Goal: Transaction & Acquisition: Purchase product/service

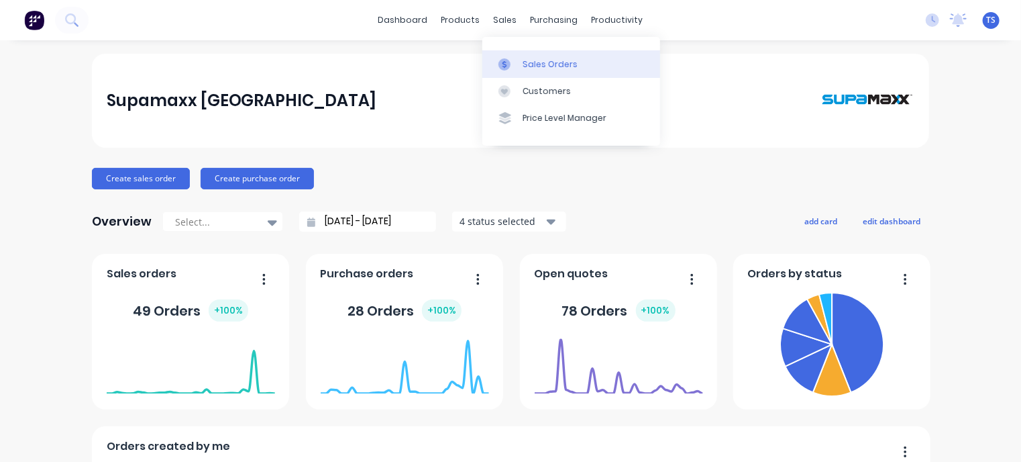
click at [547, 64] on div "Sales Orders" at bounding box center [550, 64] width 55 height 12
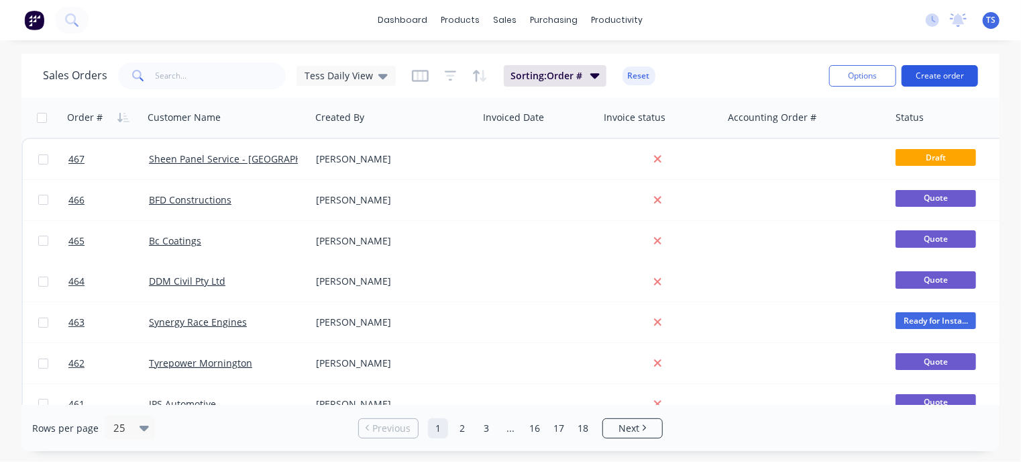
click at [933, 74] on button "Create order" at bounding box center [940, 75] width 77 height 21
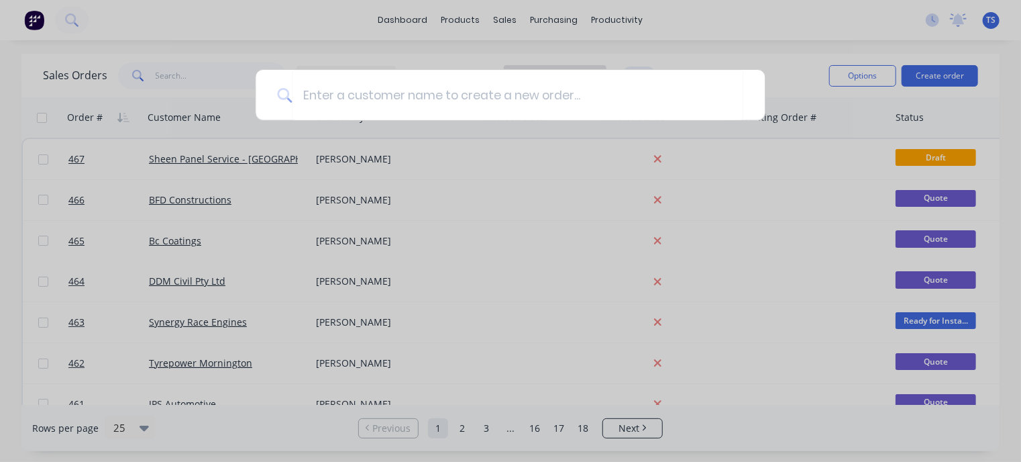
click at [770, 62] on div at bounding box center [510, 231] width 1021 height 462
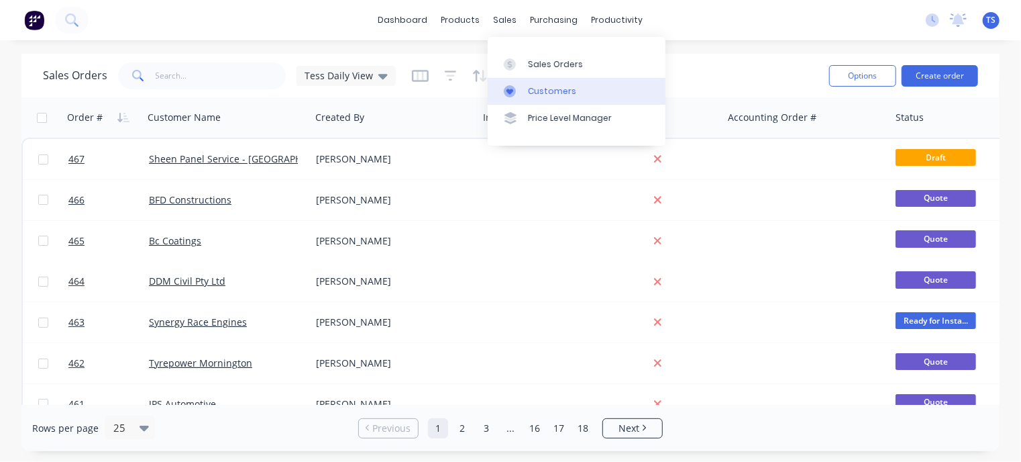
click at [536, 92] on div "Customers" at bounding box center [552, 91] width 48 height 12
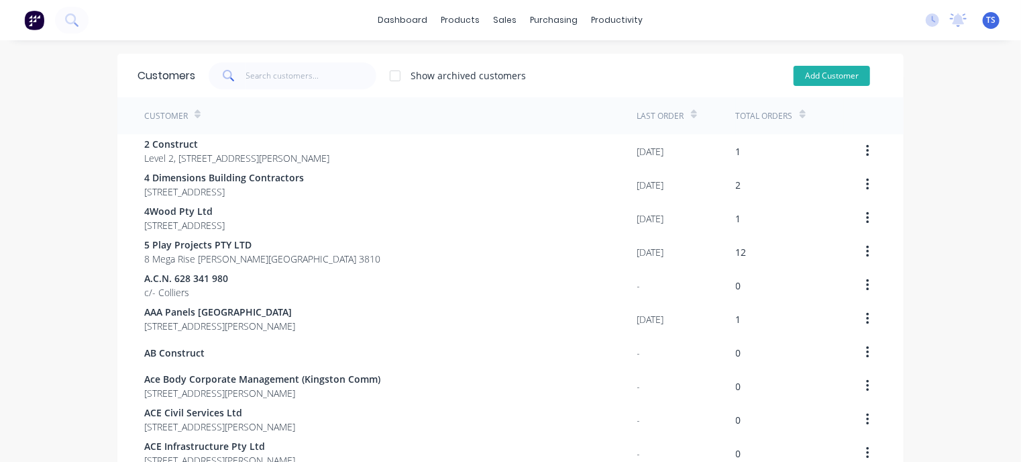
click at [826, 78] on button "Add Customer" at bounding box center [832, 76] width 77 height 20
select select "AU"
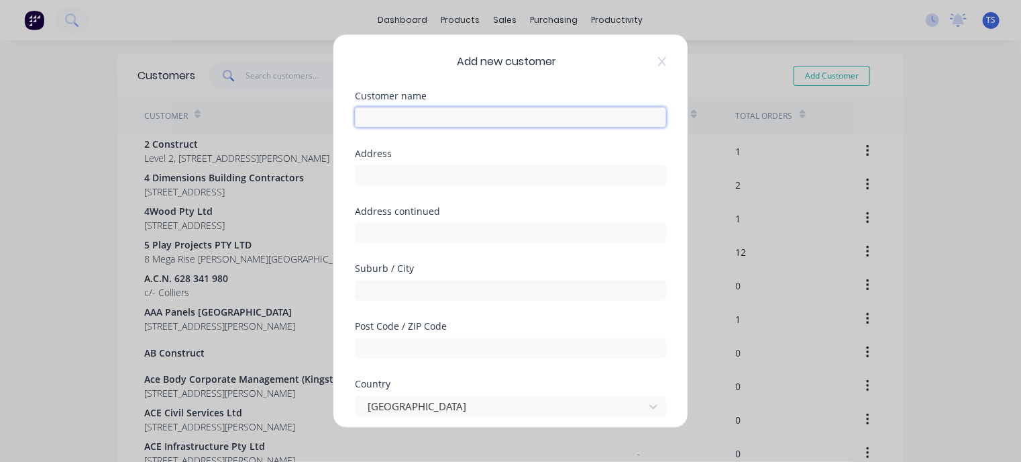
click at [407, 118] on input "text" at bounding box center [510, 117] width 311 height 20
paste input "Chelsea Yamaha"
type input "Chelsea Yamaha"
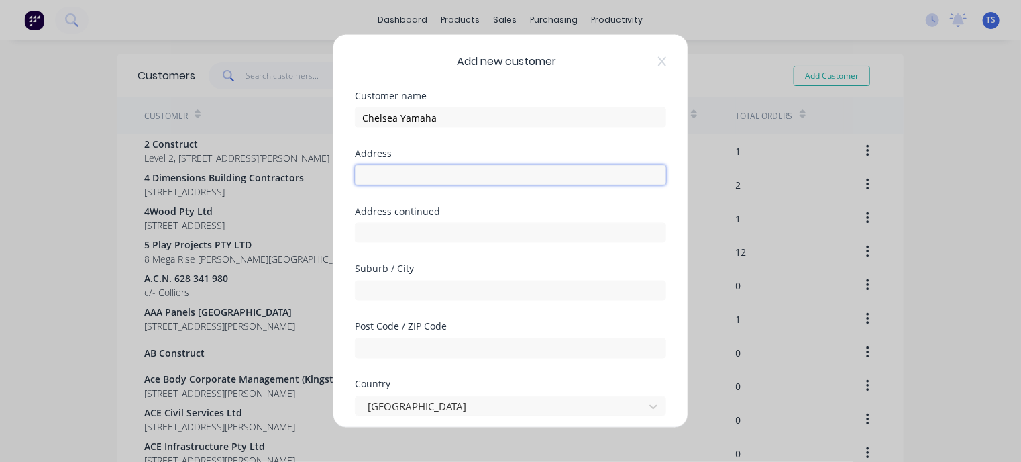
click at [406, 171] on input "text" at bounding box center [510, 175] width 311 height 20
paste input "[STREET_ADDRESS][PERSON_NAME]"
type input "[STREET_ADDRESS][PERSON_NAME]"
click at [398, 285] on input "text" at bounding box center [510, 291] width 311 height 20
type input "Dandenong South"
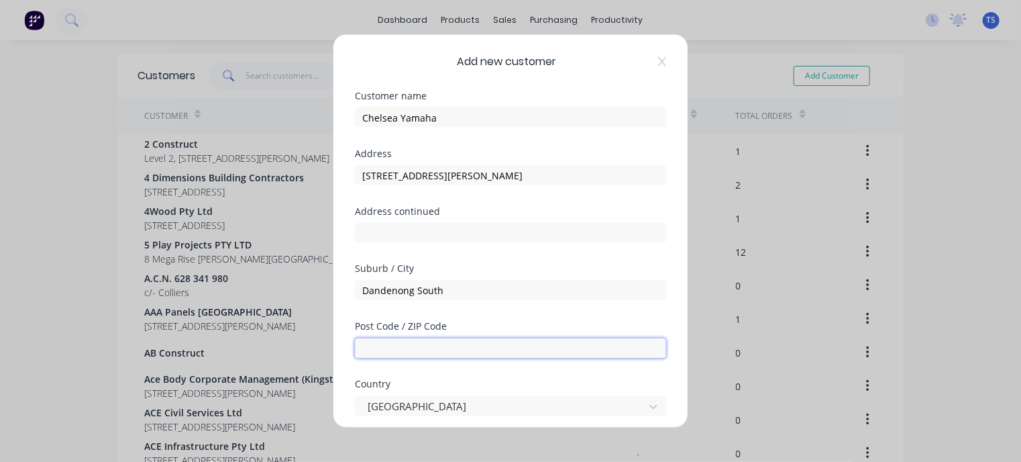
click at [408, 348] on input "text" at bounding box center [510, 348] width 311 height 20
type input "3175"
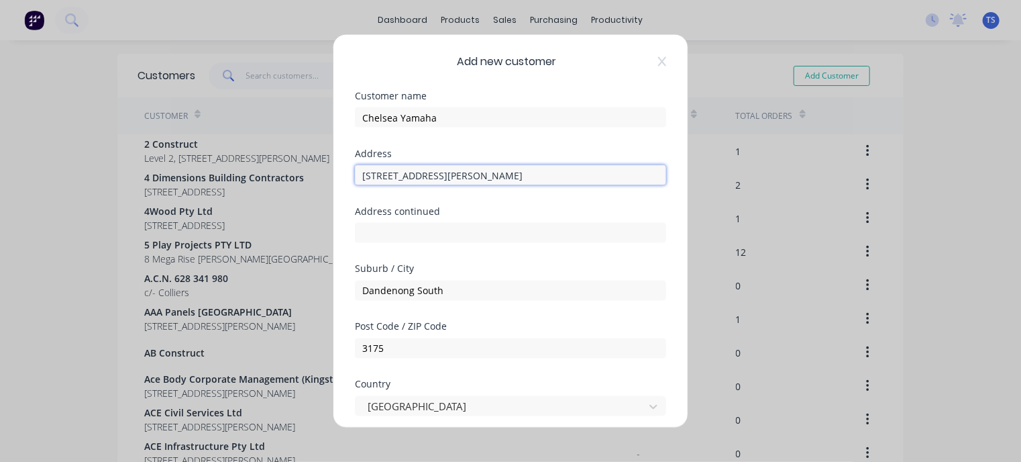
drag, startPoint x: 601, startPoint y: 174, endPoint x: 470, endPoint y: 187, distance: 131.5
click at [470, 187] on div "Address [STREET_ADDRESS][PERSON_NAME]" at bounding box center [510, 178] width 311 height 58
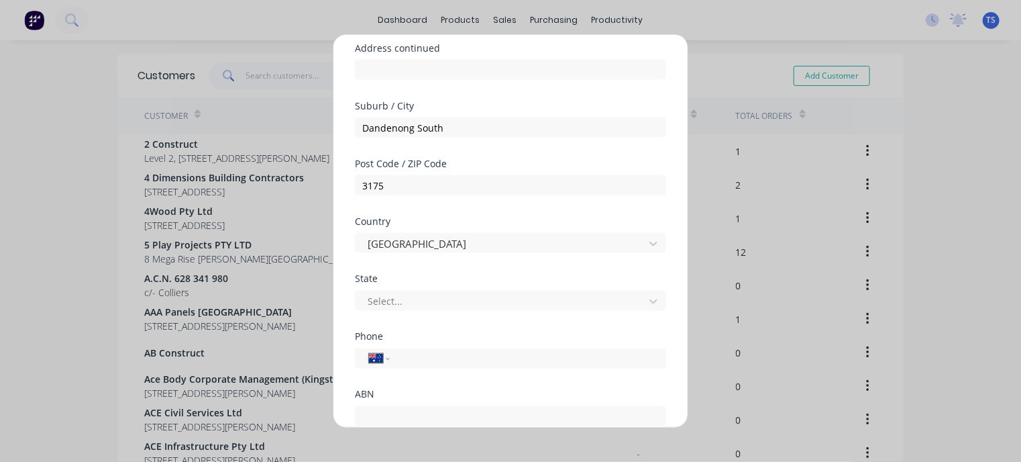
scroll to position [201, 0]
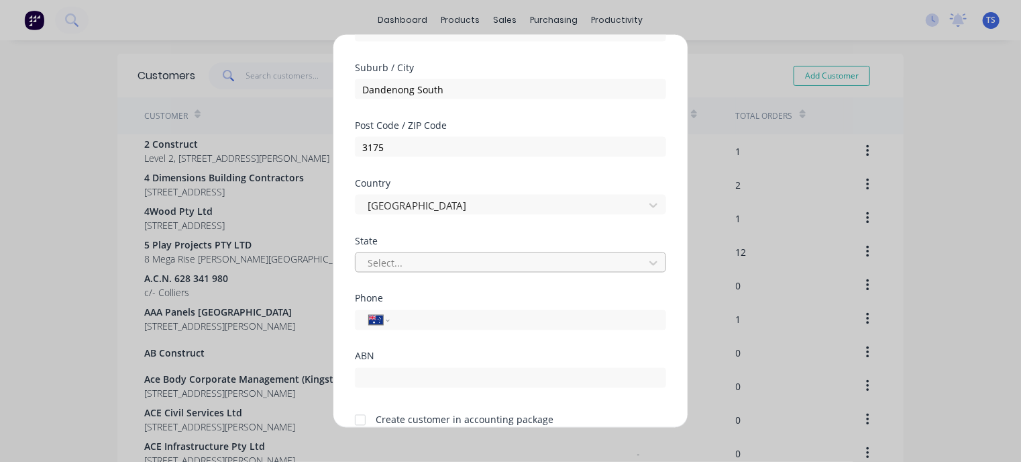
type input "14-16 [PERSON_NAME] Dr"
click at [409, 269] on div at bounding box center [501, 262] width 271 height 17
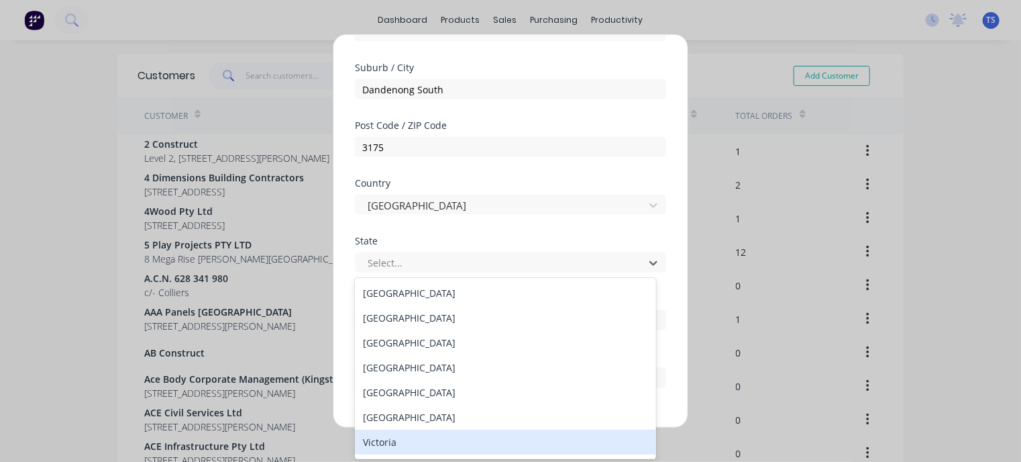
click at [386, 444] on div "Victoria" at bounding box center [505, 441] width 301 height 25
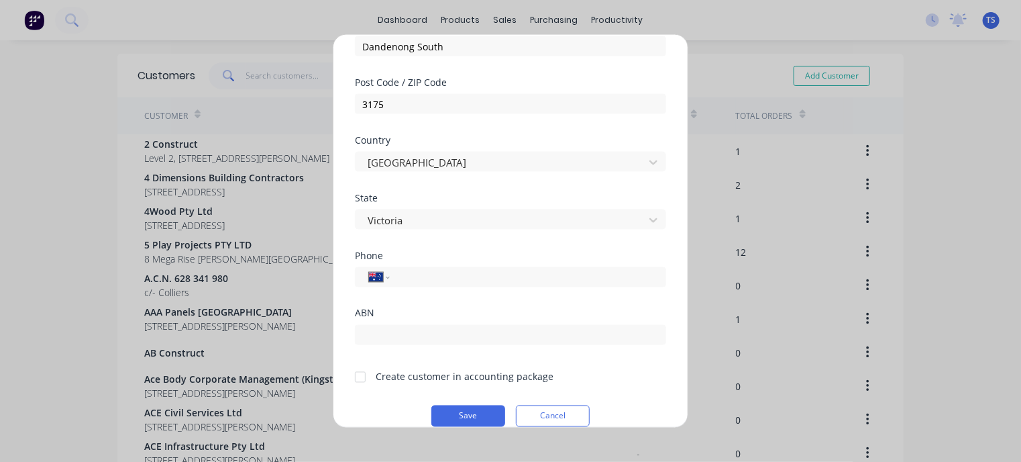
scroll to position [262, 0]
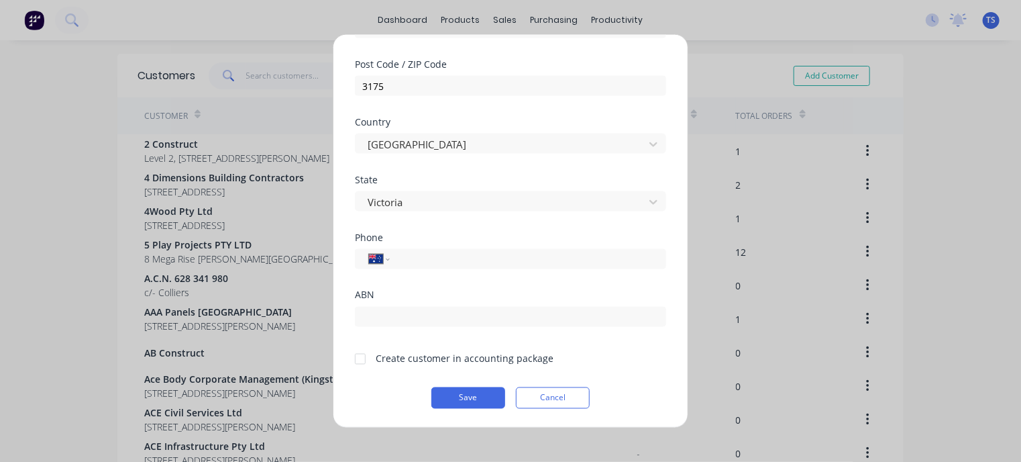
click at [362, 356] on div at bounding box center [360, 358] width 27 height 27
click at [398, 261] on div "International [GEOGRAPHIC_DATA] [GEOGRAPHIC_DATA] [GEOGRAPHIC_DATA] [GEOGRAPHIC…" at bounding box center [510, 259] width 311 height 20
click at [400, 260] on input "tel" at bounding box center [525, 258] width 253 height 15
paste input "[PHONE_NUMBER]"
type input "[PHONE_NUMBER]"
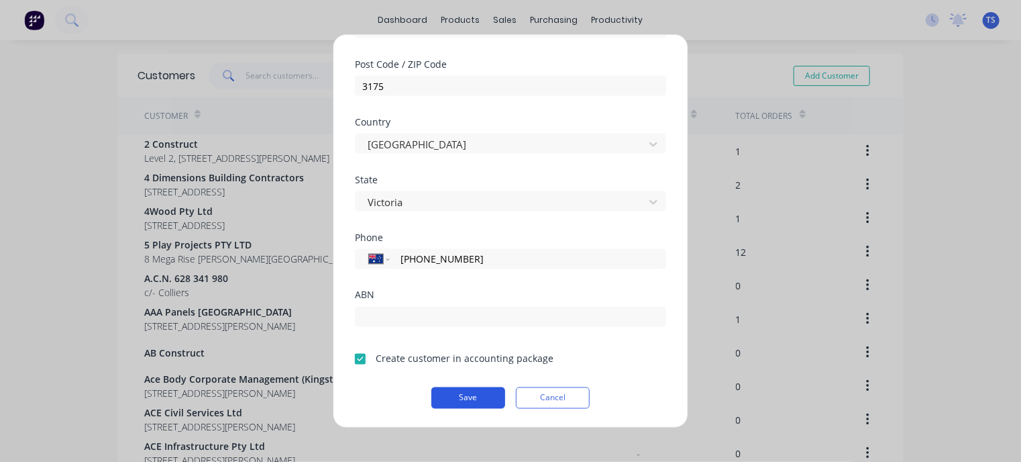
click at [462, 399] on button "Save" at bounding box center [469, 397] width 74 height 21
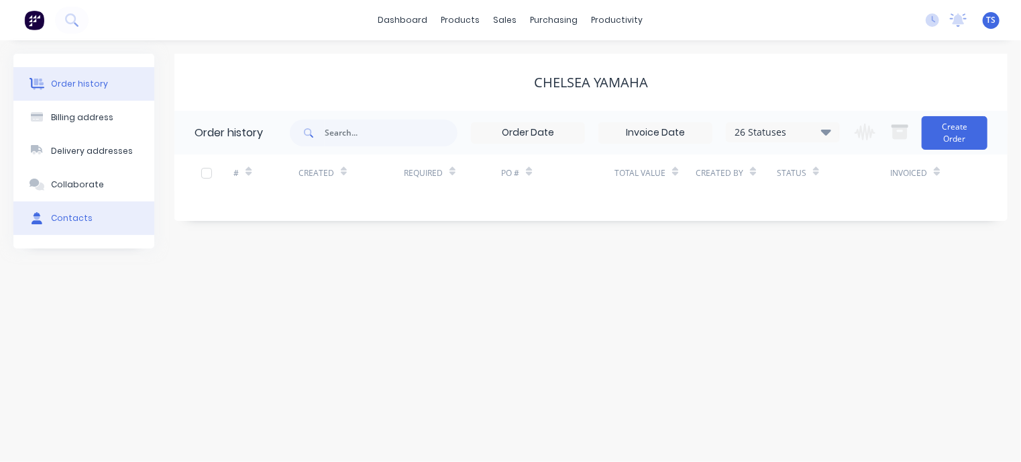
click at [81, 221] on div "Contacts" at bounding box center [72, 218] width 42 height 12
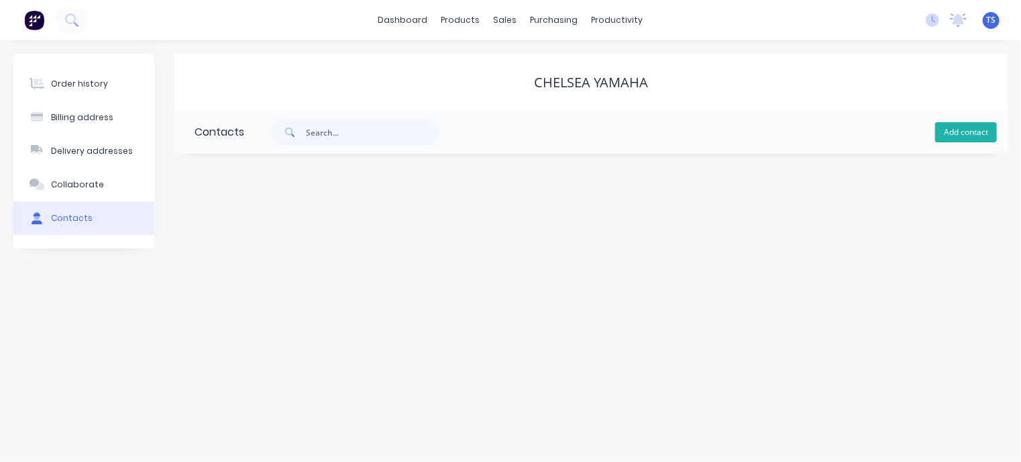
click at [972, 130] on button "Add contact" at bounding box center [966, 132] width 62 height 20
select select "AU"
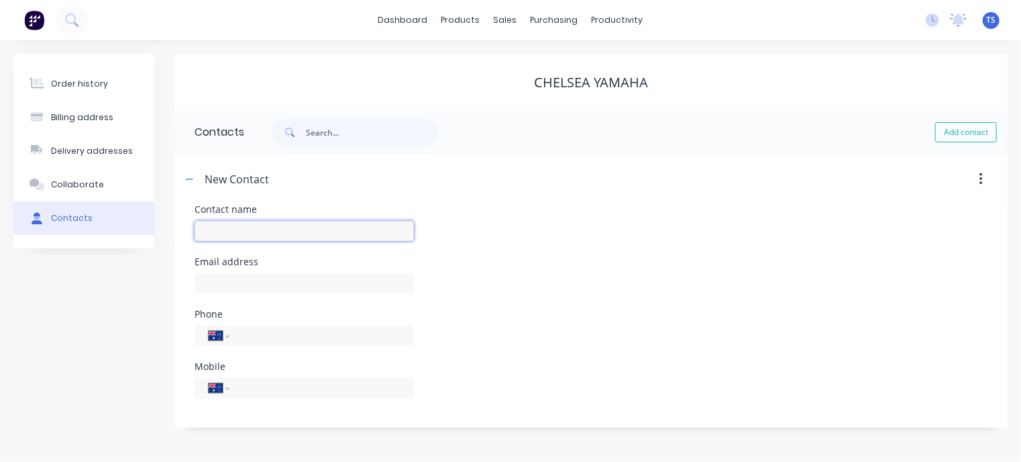
drag, startPoint x: 250, startPoint y: 227, endPoint x: 258, endPoint y: 222, distance: 9.1
click at [250, 227] on input "text" at bounding box center [304, 231] width 219 height 20
type input "[PERSON_NAME]"
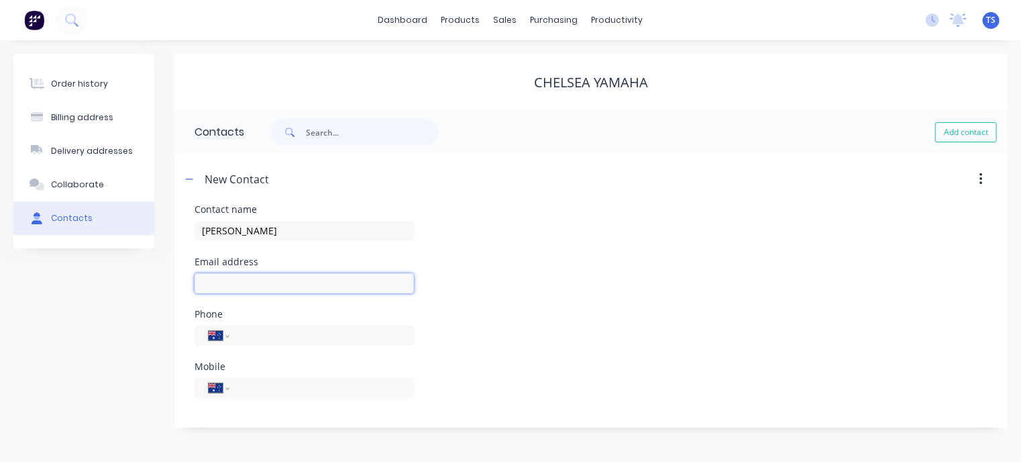
click at [225, 281] on input "text" at bounding box center [304, 283] width 219 height 20
select select "AU"
click at [228, 281] on input "text" at bounding box center [304, 283] width 219 height 20
type input "[PERSON_NAME][EMAIL_ADDRESS][DOMAIN_NAME]"
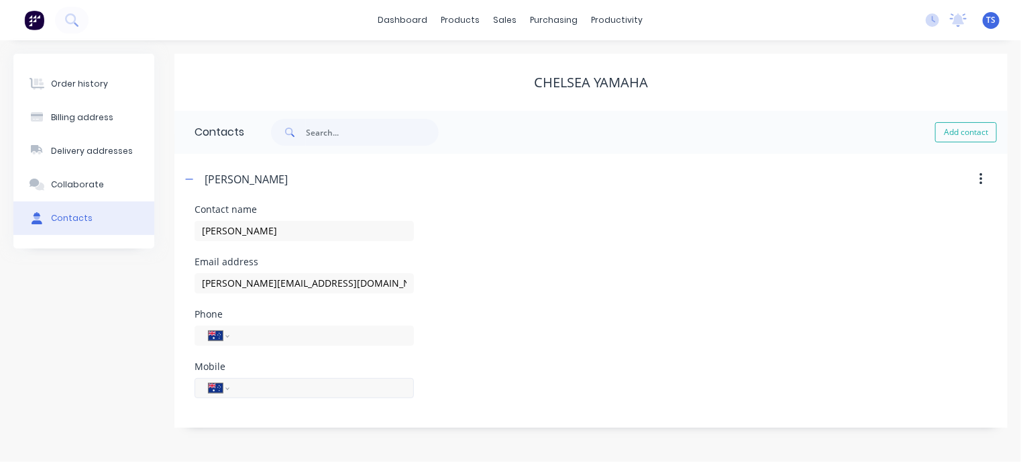
click at [253, 389] on input "tel" at bounding box center [319, 387] width 161 height 15
click at [247, 337] on input "tel" at bounding box center [319, 334] width 161 height 15
paste input "[PHONE_NUMBER]"
type input "[PHONE_NUMBER]"
click at [191, 178] on icon "button" at bounding box center [189, 178] width 8 height 9
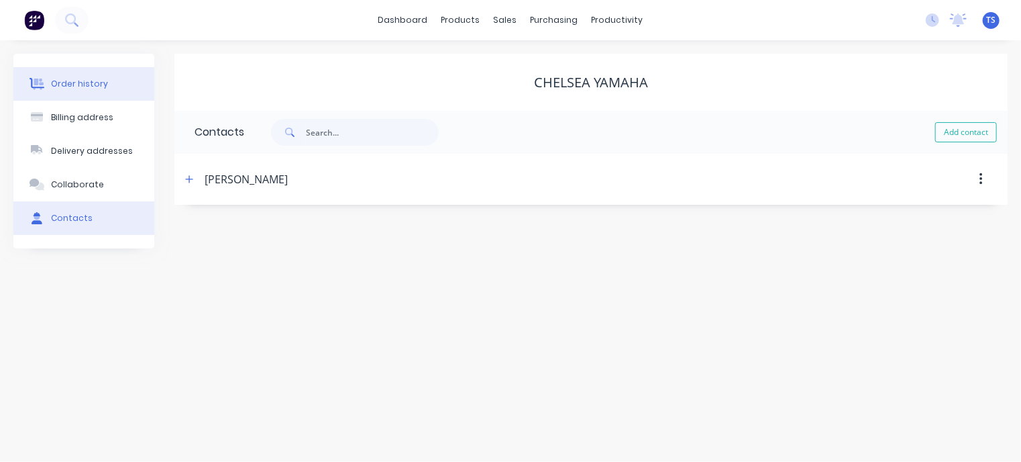
click at [64, 82] on div "Order history" at bounding box center [79, 84] width 57 height 12
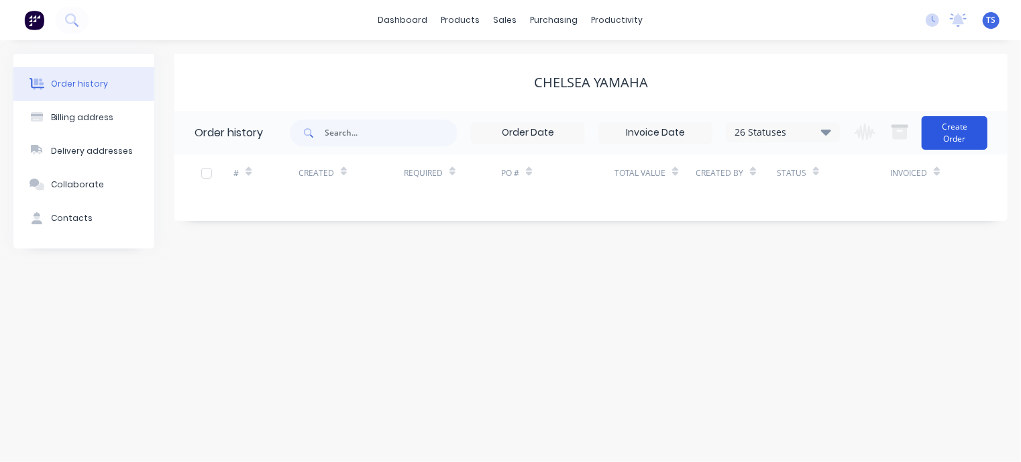
click at [969, 137] on button "Create Order" at bounding box center [955, 133] width 66 height 34
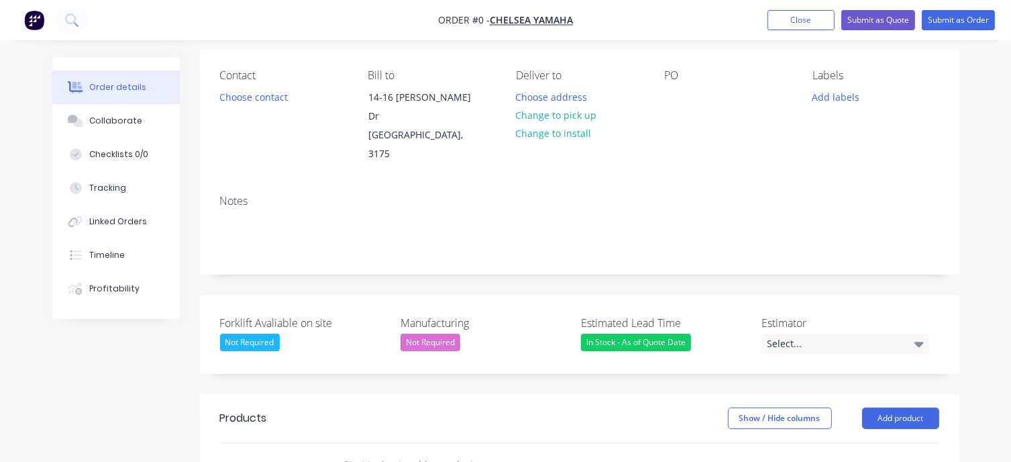
scroll to position [201, 0]
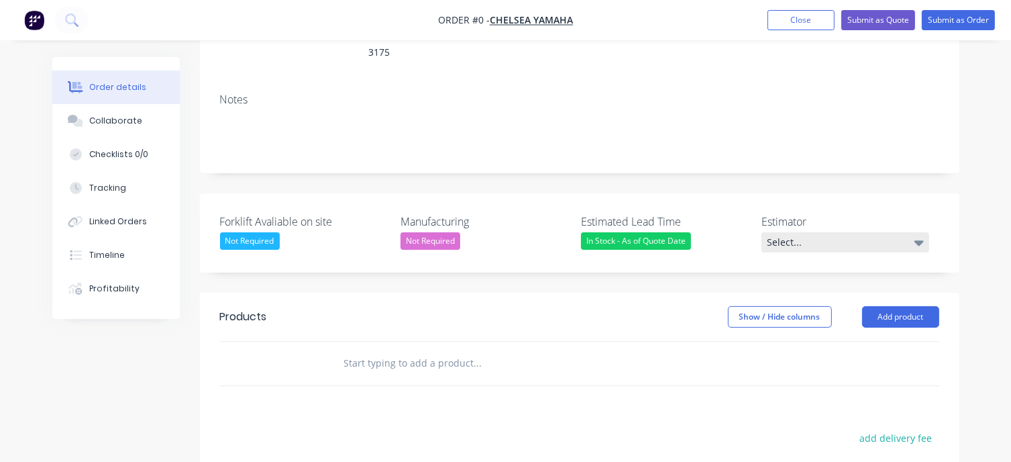
click at [819, 232] on div "Select..." at bounding box center [846, 242] width 168 height 20
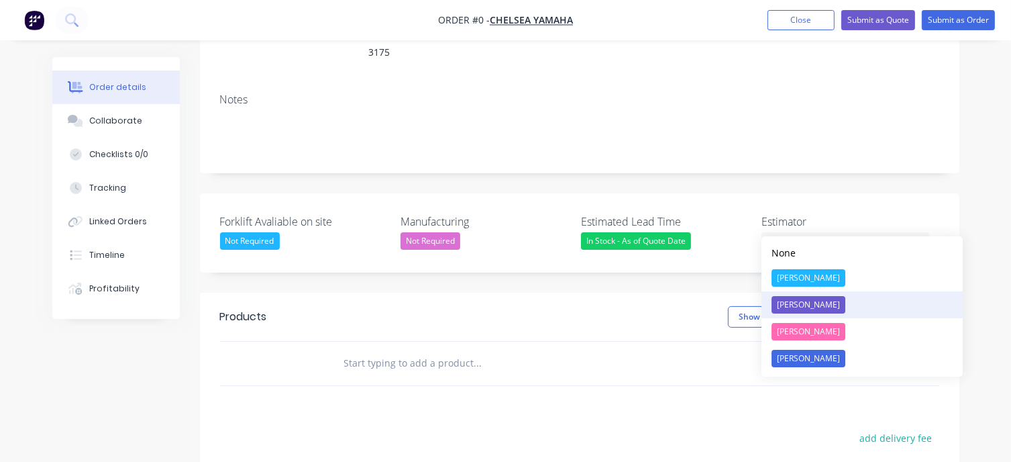
click at [811, 302] on div "[PERSON_NAME]" at bounding box center [809, 304] width 74 height 17
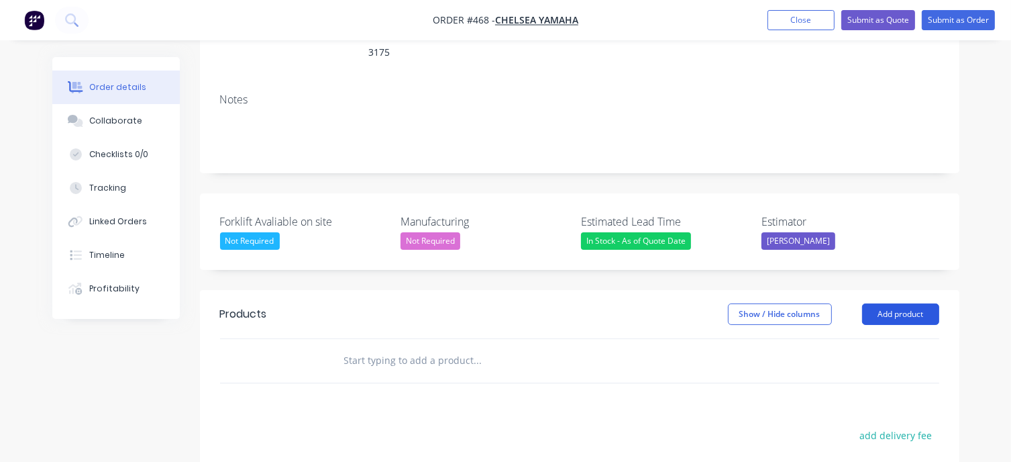
click at [913, 303] on button "Add product" at bounding box center [900, 313] width 77 height 21
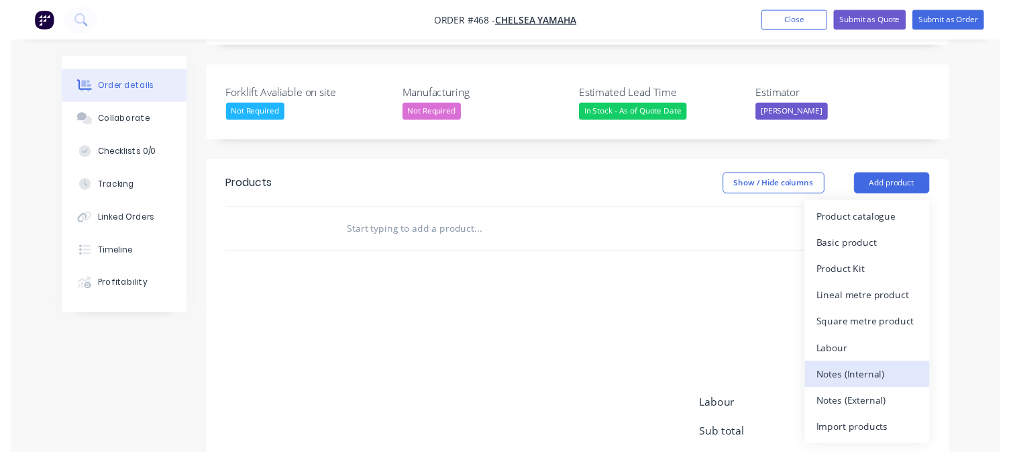
scroll to position [336, 0]
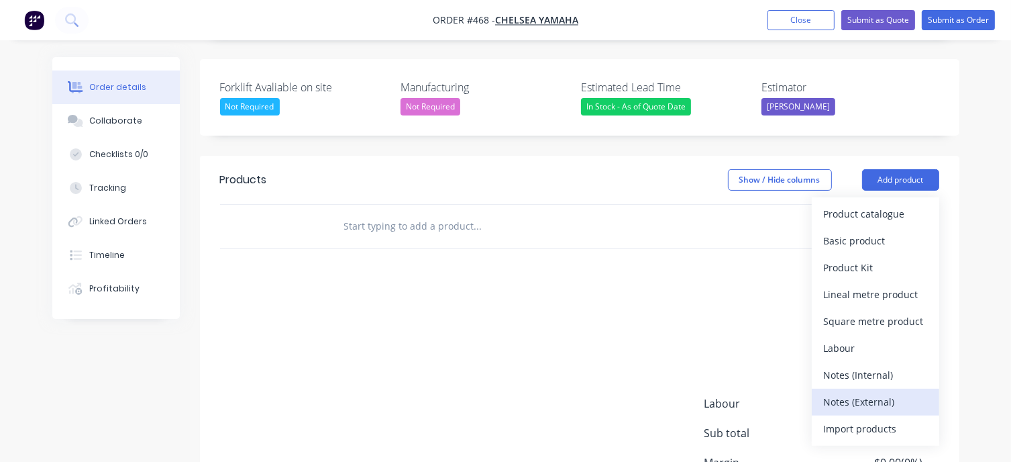
click at [862, 392] on div "Notes (External)" at bounding box center [875, 401] width 103 height 19
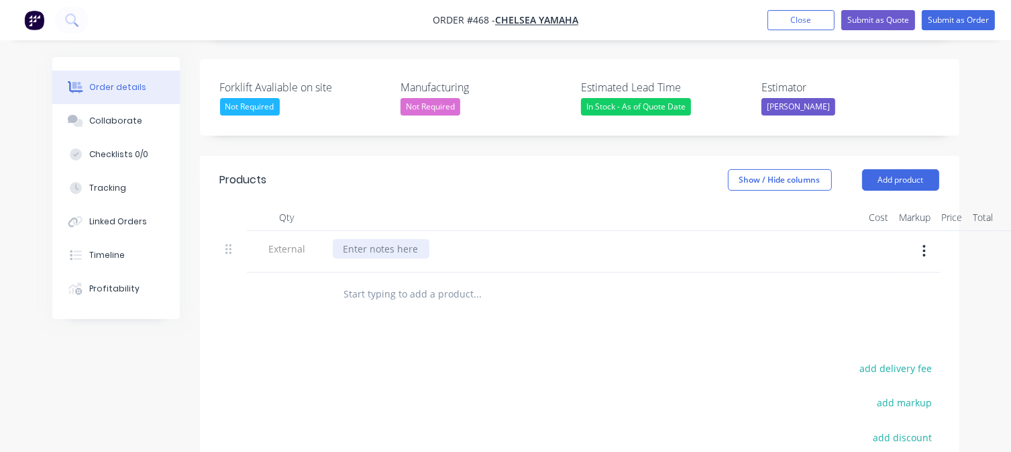
click at [368, 239] on div at bounding box center [381, 248] width 97 height 19
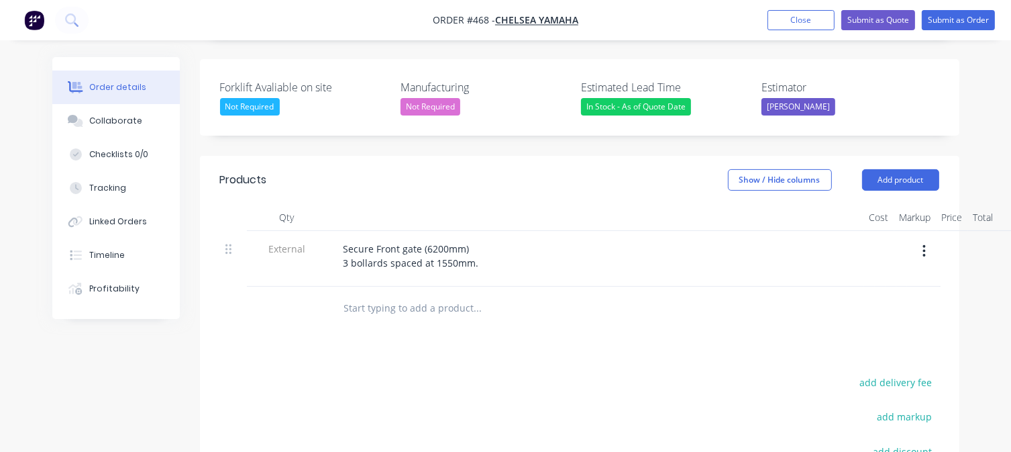
click at [406, 295] on input "text" at bounding box center [478, 308] width 268 height 27
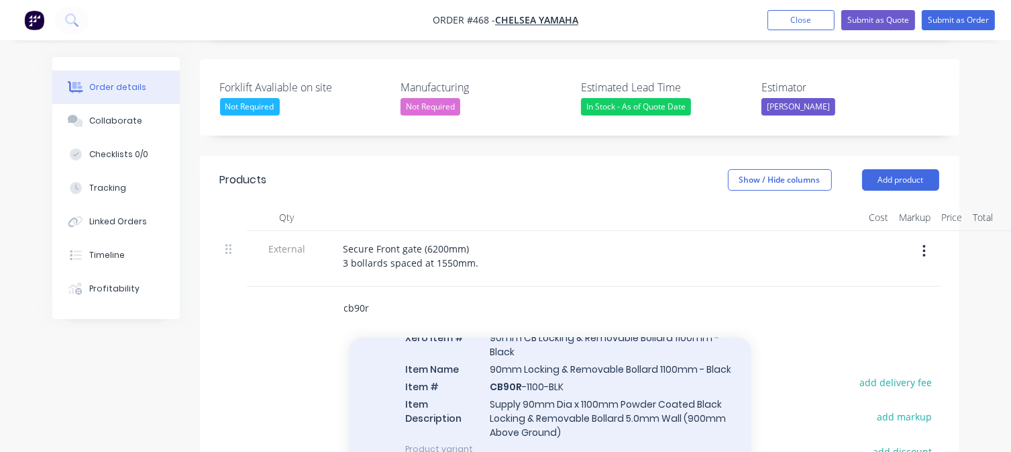
scroll to position [67, 0]
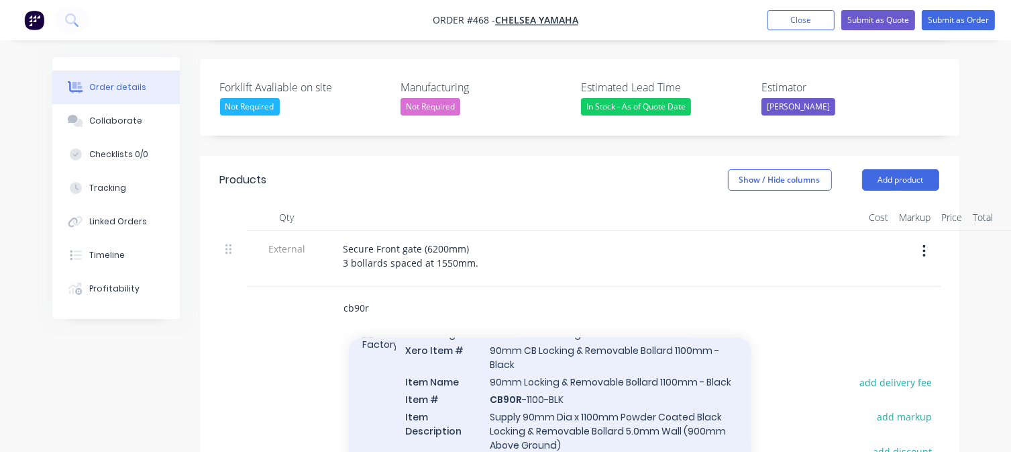
type input "cb90r"
click at [552, 368] on div "CB Locking & Removable Bollard Range - Powder Coated Xero Item # 90mm CB Lockin…" at bounding box center [550, 397] width 403 height 168
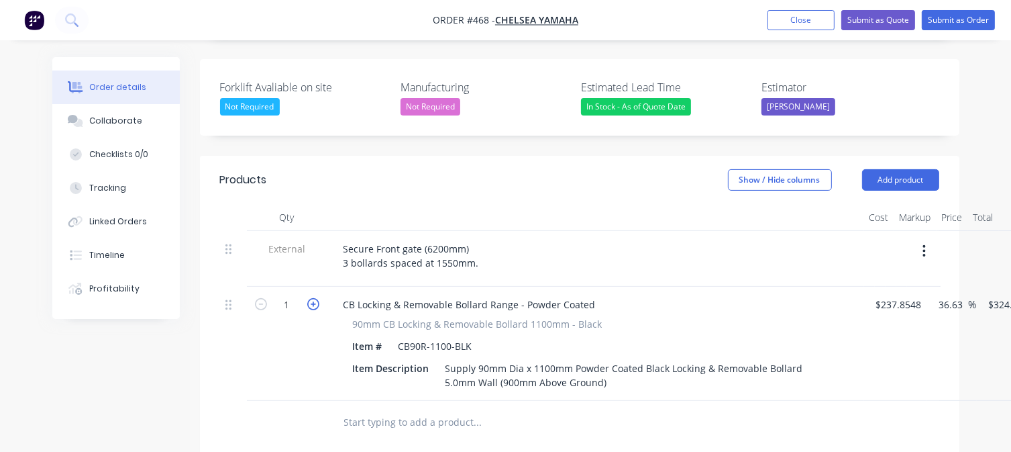
click at [314, 298] on icon "button" at bounding box center [313, 304] width 12 height 12
type input "2"
type input "$649.96"
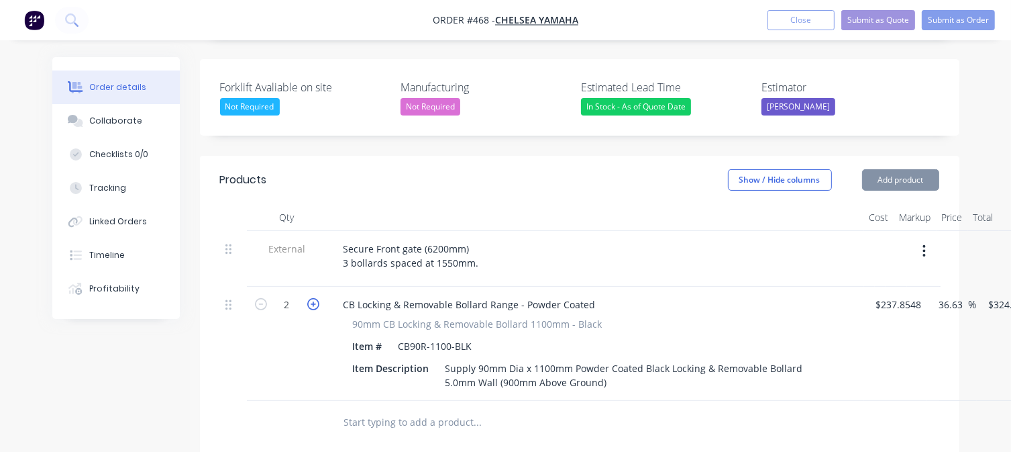
click at [314, 298] on icon "button" at bounding box center [313, 304] width 12 height 12
type input "3"
type input "$974.94"
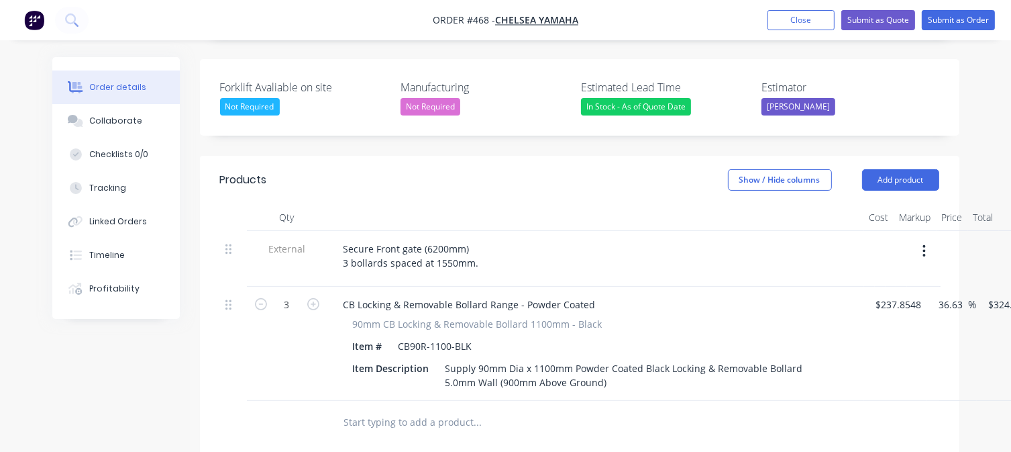
click at [399, 409] on input "text" at bounding box center [478, 422] width 268 height 27
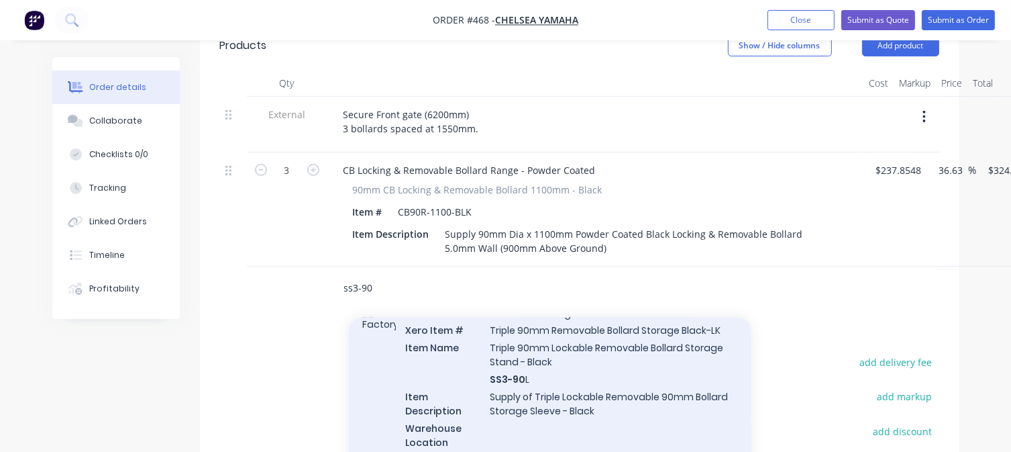
type input "ss3-90"
click at [534, 348] on div "Lockable Removable Bollard Storage Xero Item # Triple 90mm Removable Bollard St…" at bounding box center [550, 385] width 403 height 185
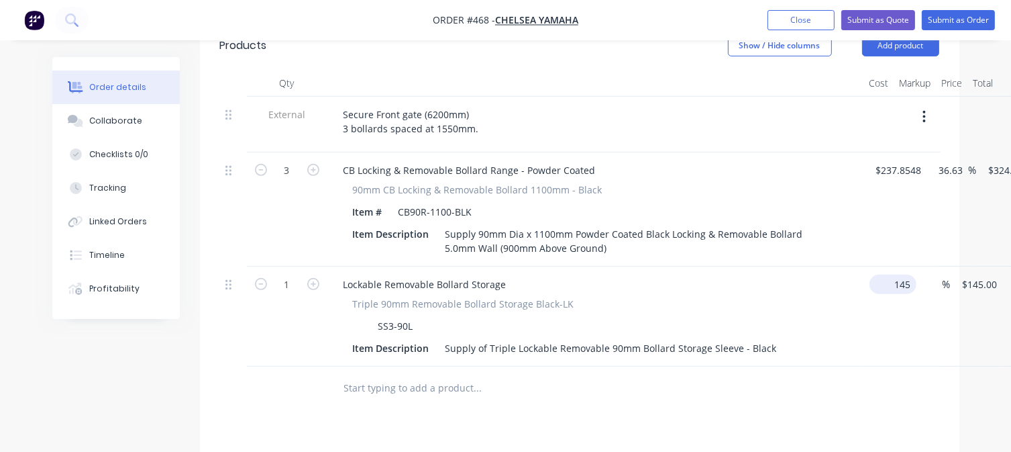
click at [906, 268] on div "1 Lockable Removable Bollard Storage Triple 90mm Removable Bollard Storage Blac…" at bounding box center [579, 316] width 719 height 100
click at [964, 274] on input "$145.00" at bounding box center [956, 283] width 42 height 19
type input "$1.00"
type input "1"
type input "$1.00"
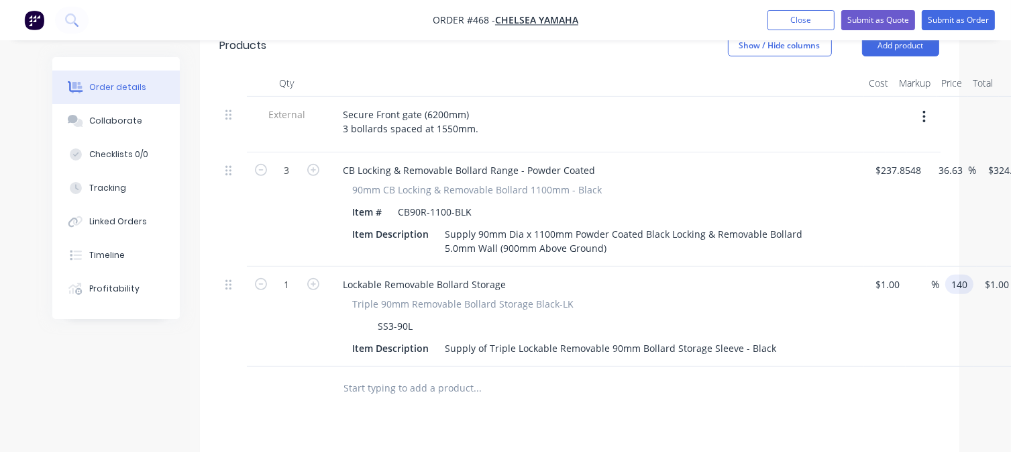
type input "140"
click at [459, 374] on input "text" at bounding box center [478, 387] width 268 height 27
type input "13900"
type input "$140.00"
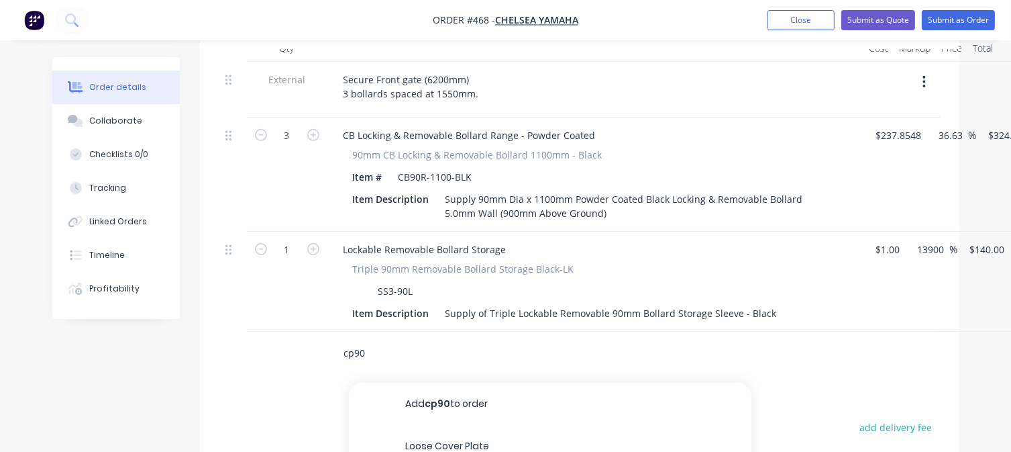
scroll to position [537, 0]
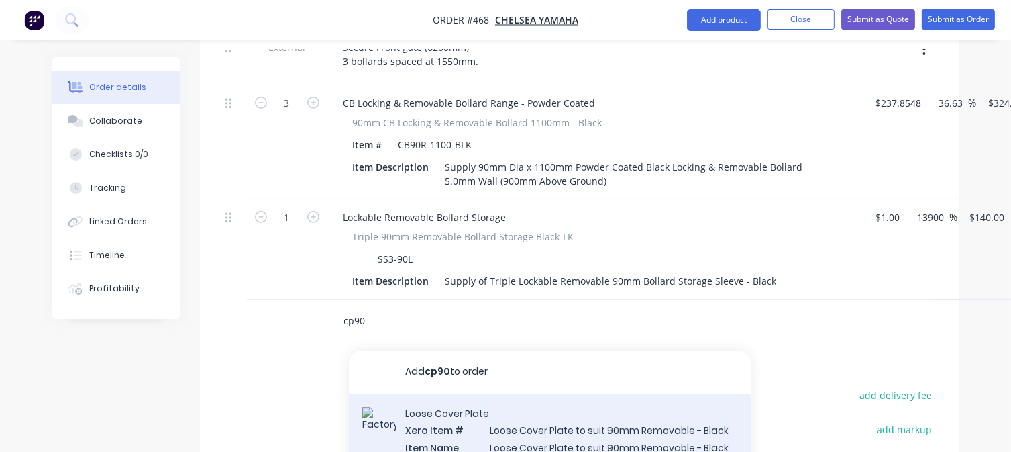
type input "cp90"
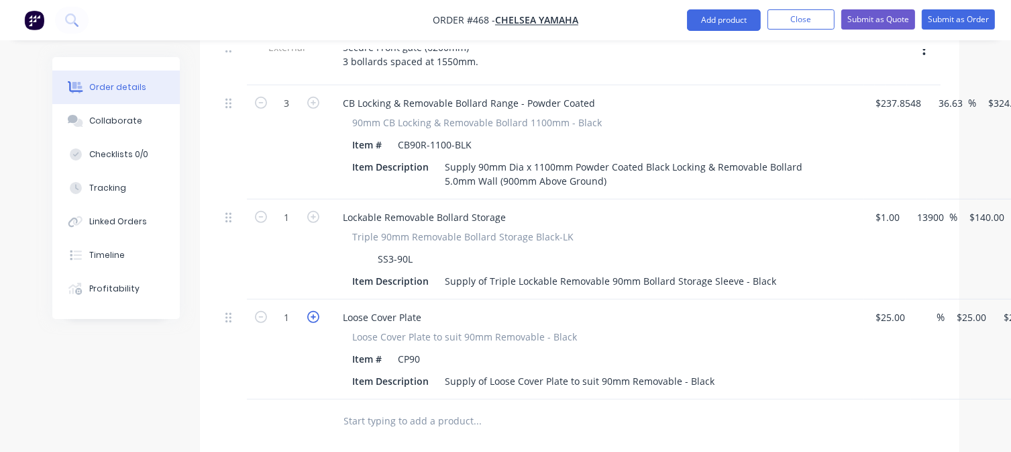
click at [314, 311] on icon "button" at bounding box center [313, 317] width 12 height 12
type input "2"
type input "$50.00"
click at [314, 311] on icon "button" at bounding box center [313, 317] width 12 height 12
type input "3"
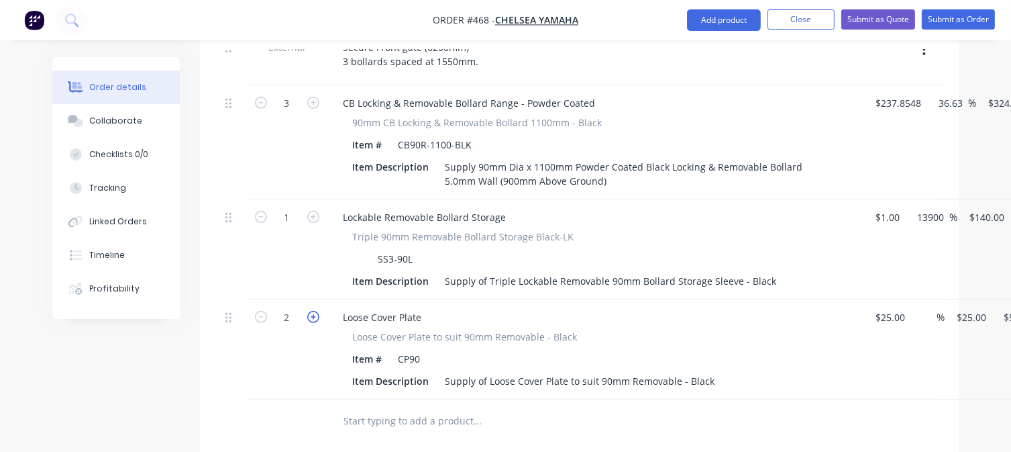
type input "$75.00"
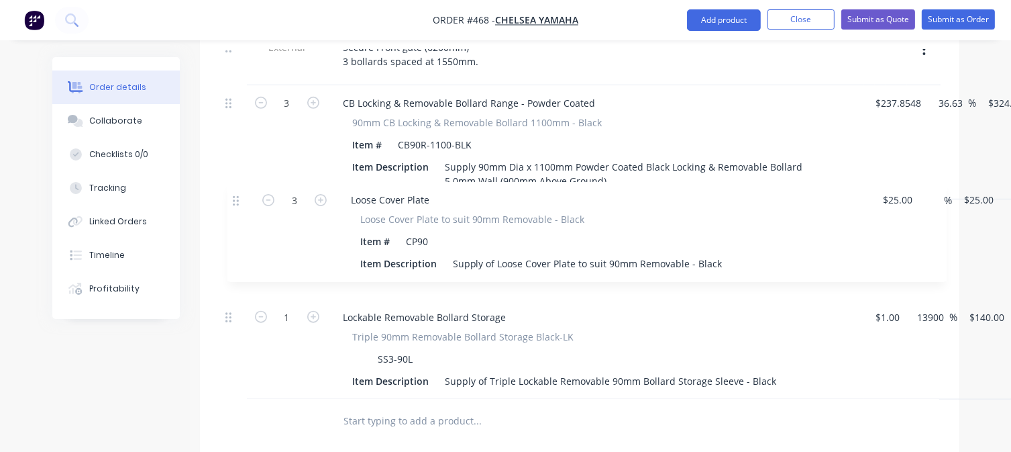
drag, startPoint x: 230, startPoint y: 301, endPoint x: 239, endPoint y: 195, distance: 106.4
click at [239, 195] on div "External Secure Front gate (6200mm) 3 bollards spaced at 1550mm. 3 CB Locking &…" at bounding box center [579, 215] width 719 height 370
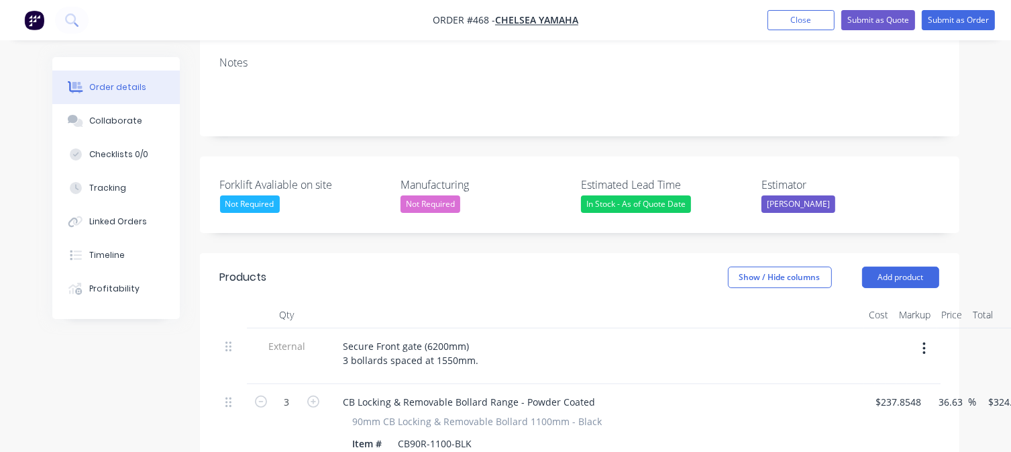
scroll to position [201, 0]
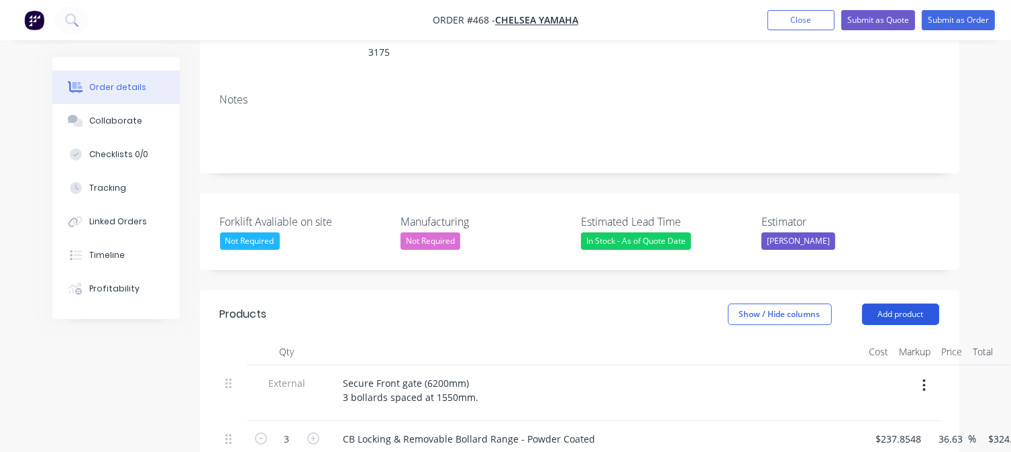
click at [905, 303] on button "Add product" at bounding box center [900, 313] width 77 height 21
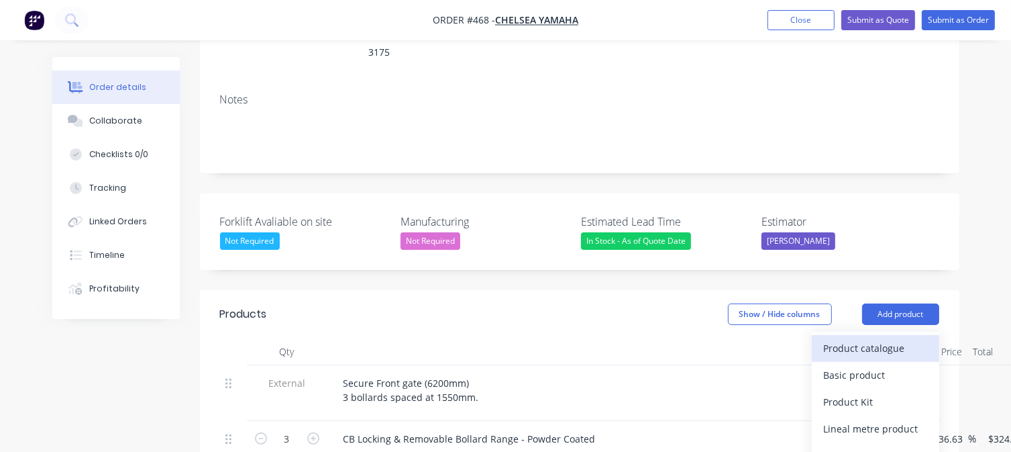
click at [853, 338] on div "Product catalogue" at bounding box center [875, 347] width 103 height 19
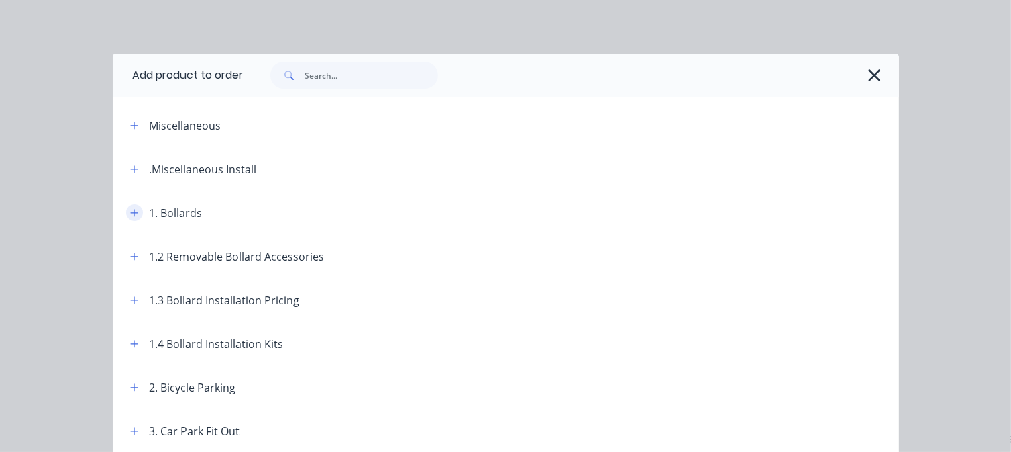
click at [130, 211] on icon "button" at bounding box center [133, 212] width 7 height 7
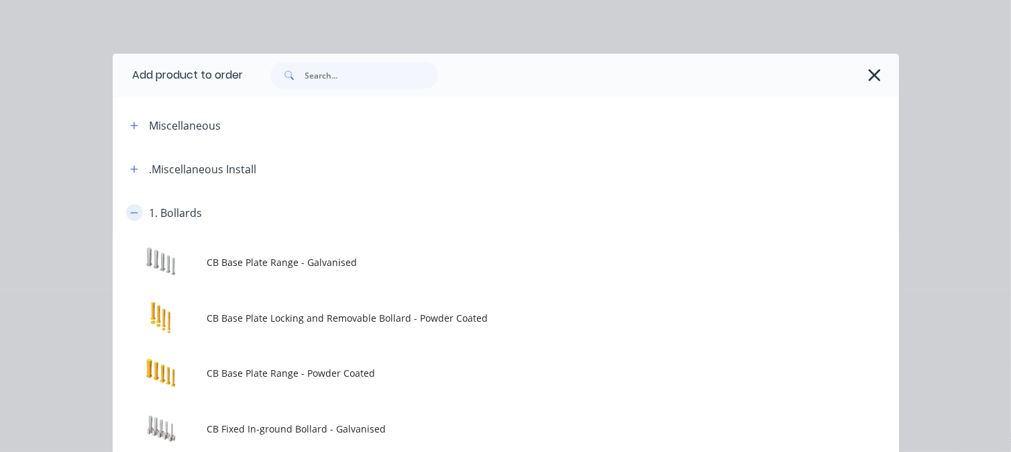
click at [134, 215] on button "button" at bounding box center [134, 212] width 17 height 17
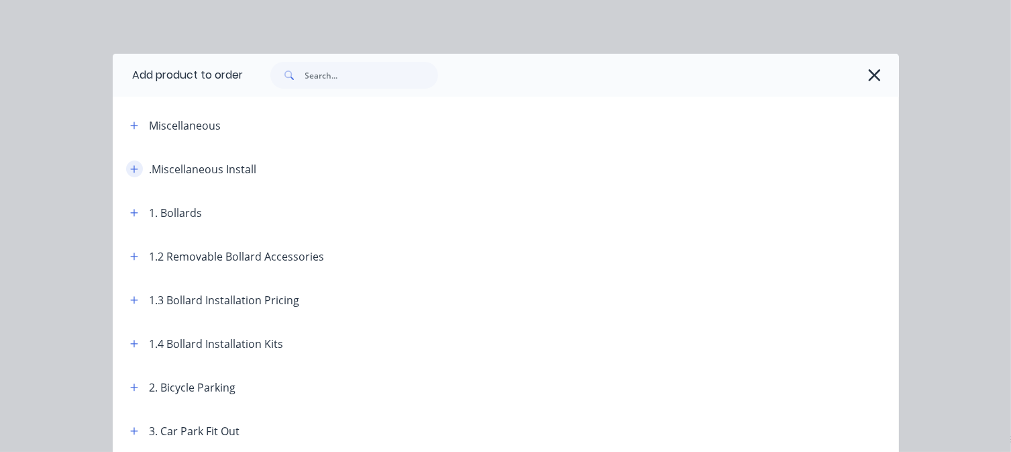
click at [130, 167] on icon "button" at bounding box center [134, 168] width 8 height 9
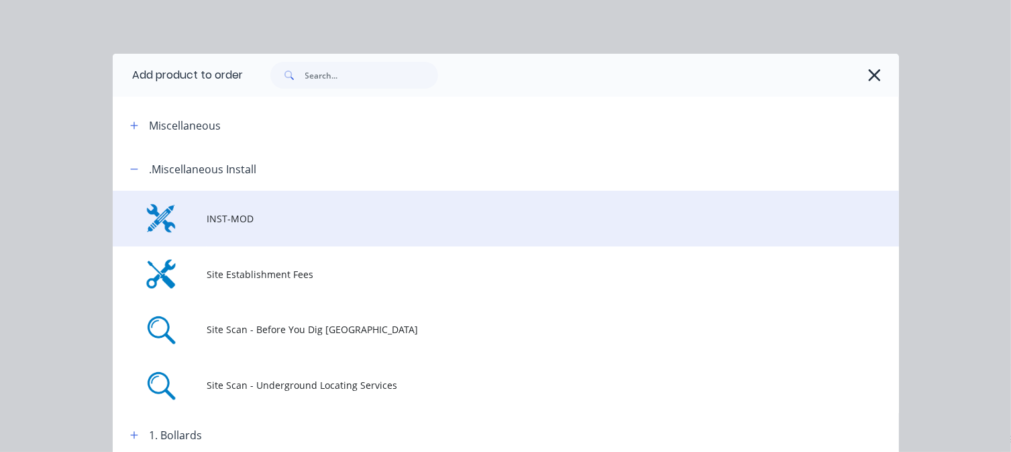
click at [231, 221] on span "INST-MOD" at bounding box center [484, 218] width 554 height 14
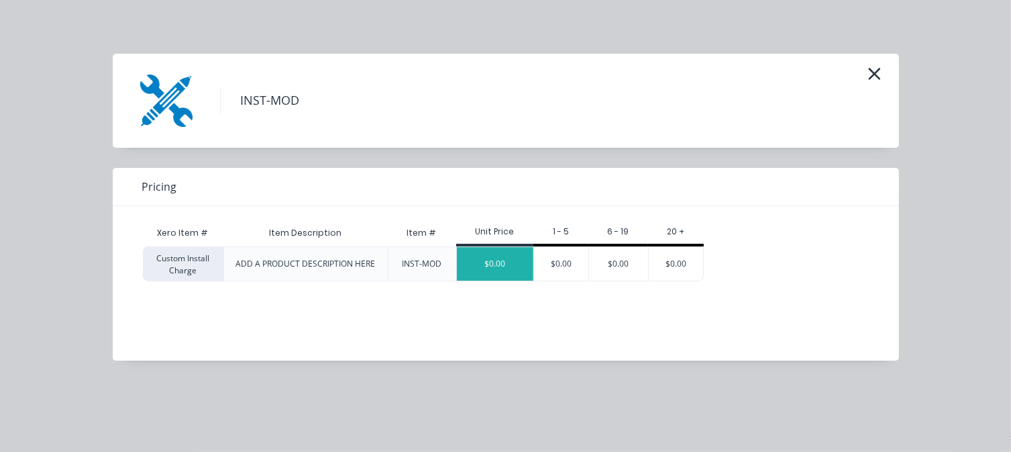
click at [490, 268] on div "$0.00" at bounding box center [495, 264] width 77 height 34
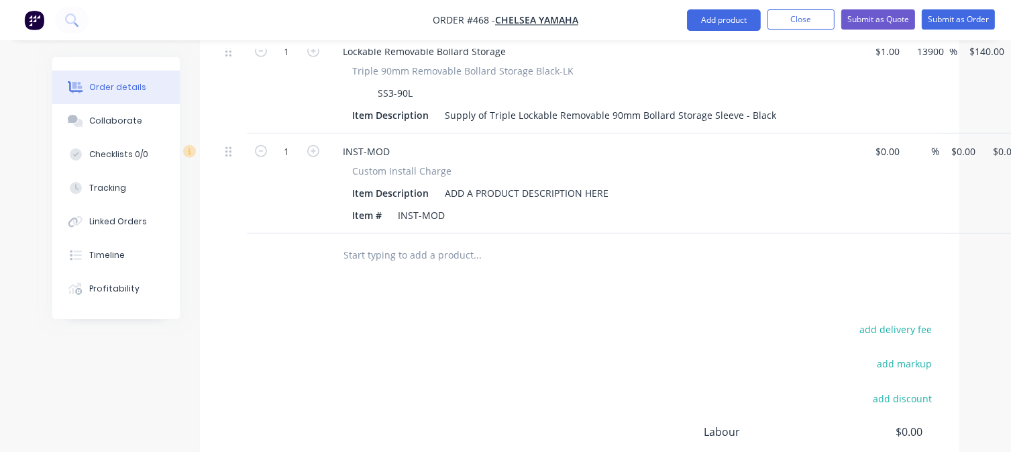
scroll to position [805, 0]
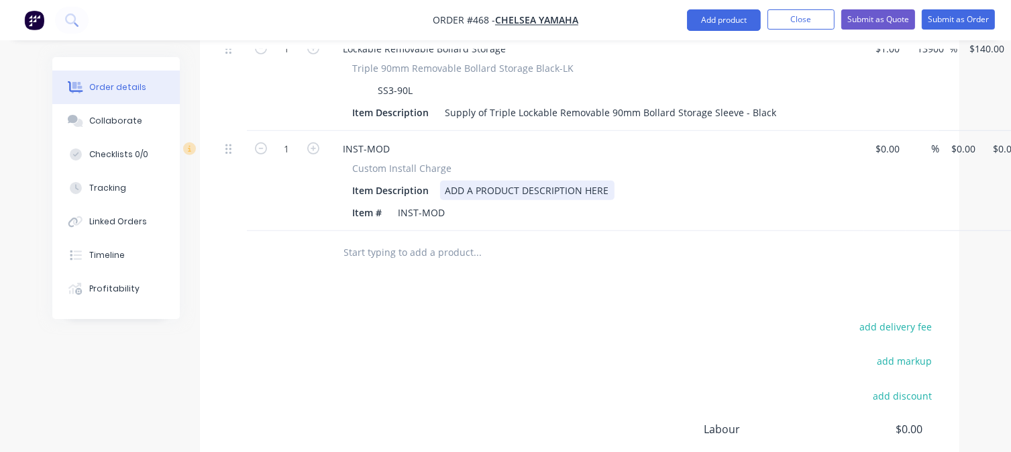
click at [511, 181] on div "ADD A PRODUCT DESCRIPTION HERE" at bounding box center [527, 190] width 174 height 19
drag, startPoint x: 615, startPoint y: 169, endPoint x: 445, endPoint y: 174, distance: 169.9
click at [445, 181] on div "ADD A PRODUCT DESCRIPTION HERE" at bounding box center [527, 190] width 174 height 19
paste div
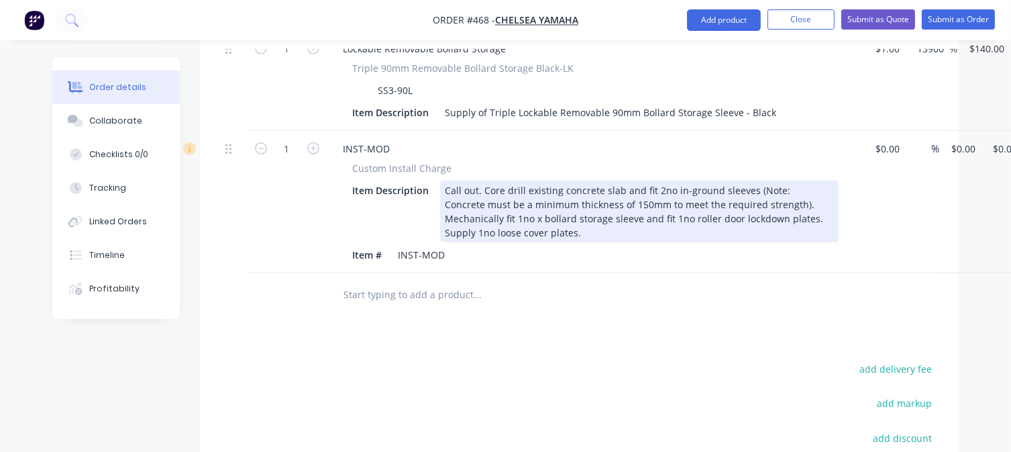
click at [485, 181] on div "Call out. Core drill existing concrete slab and fit 2no in-ground sleeves (Note…" at bounding box center [639, 212] width 399 height 62
click at [603, 181] on div "Site establishment/ set up (reduced). Core drill existing concrete slab and fit…" at bounding box center [639, 212] width 399 height 62
click at [679, 181] on div "Site establishment/ set up (reduced as per location). Core drill existing concr…" at bounding box center [639, 212] width 399 height 62
click at [483, 183] on div "Site establishment/ set up (reduced as per location). Core drill existing concr…" at bounding box center [639, 212] width 399 height 62
click at [680, 201] on div "Site establishment/ set up (reduced as per location). Core drill existing concr…" at bounding box center [639, 212] width 399 height 62
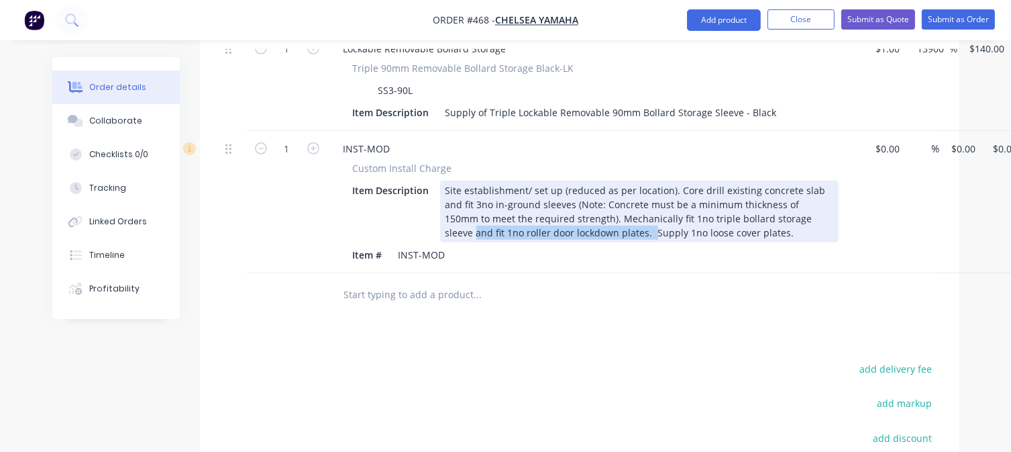
drag, startPoint x: 594, startPoint y: 214, endPoint x: 799, endPoint y: 200, distance: 205.2
click at [799, 200] on div "Site establishment/ set up (reduced as per location). Core drill existing concr…" at bounding box center [639, 212] width 399 height 62
click at [559, 214] on div "Site establishment/ set up (reduced as per location). Core drill existing concr…" at bounding box center [639, 212] width 399 height 62
click at [455, 214] on div "Site establishment/ set up (reduced as per location). Core drill existing concr…" at bounding box center [639, 212] width 399 height 62
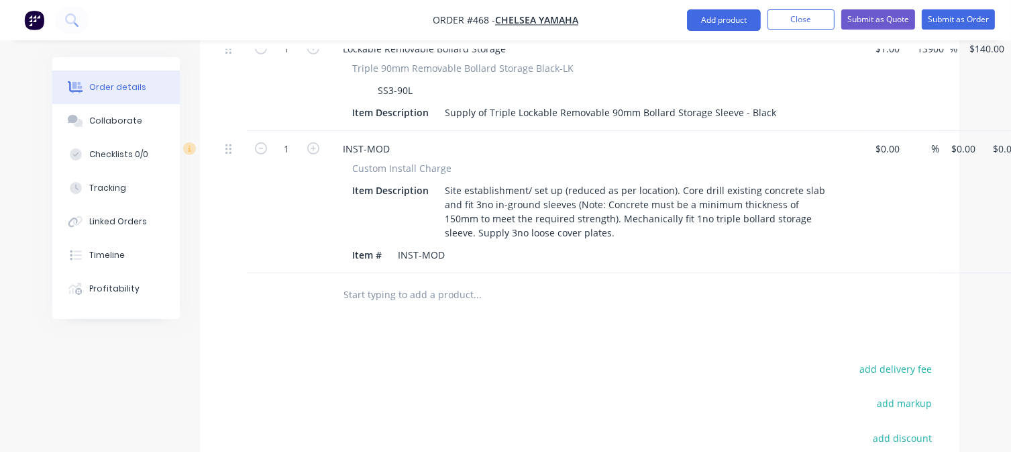
click at [494, 304] on div "Products Show / Hide columns Add product Qty Cost Markup Price Total External S…" at bounding box center [580, 162] width 760 height 953
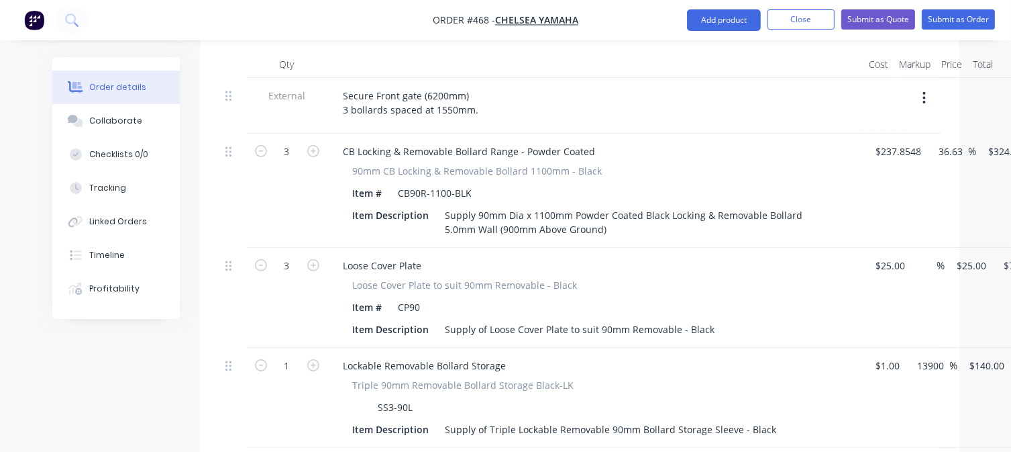
scroll to position [470, 0]
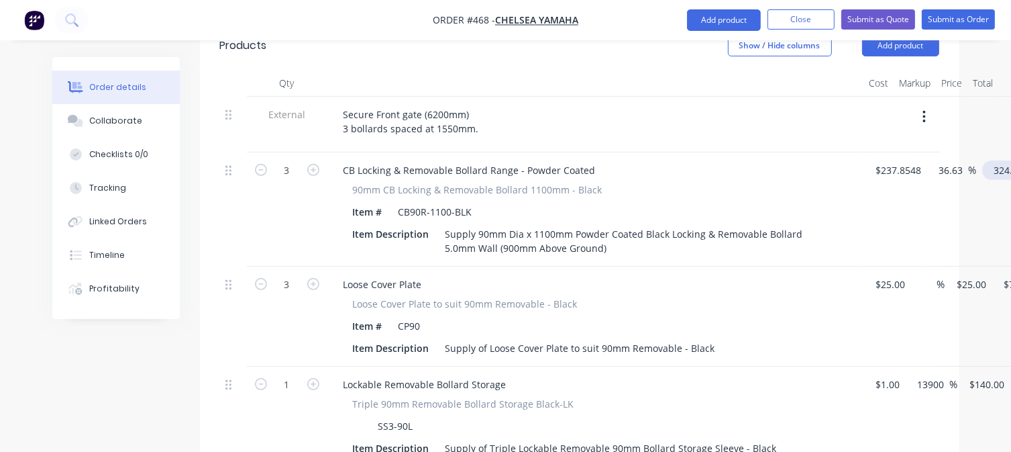
click at [999, 160] on input "324.981" at bounding box center [1011, 169] width 47 height 19
type input "325"
click at [891, 274] on input "$25.00" at bounding box center [893, 283] width 36 height 19
type input "36.64"
type input "$325.00"
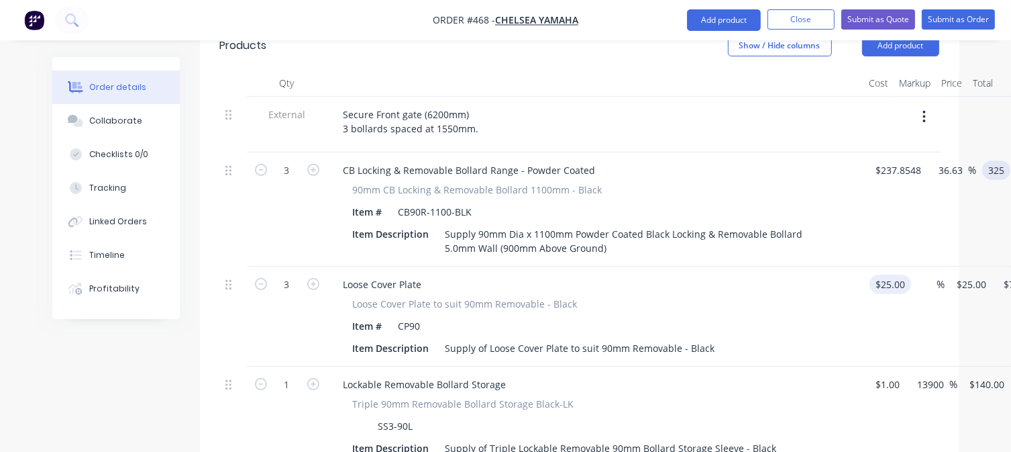
type input "$975.00"
type input "$1.00"
type input "1"
type input "$3.00"
click at [956, 274] on input "1" at bounding box center [953, 283] width 36 height 19
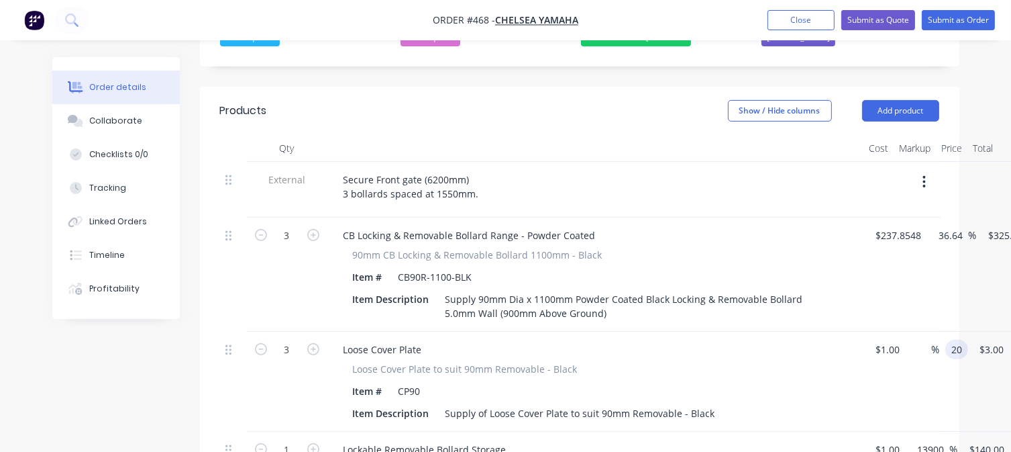
scroll to position [336, 0]
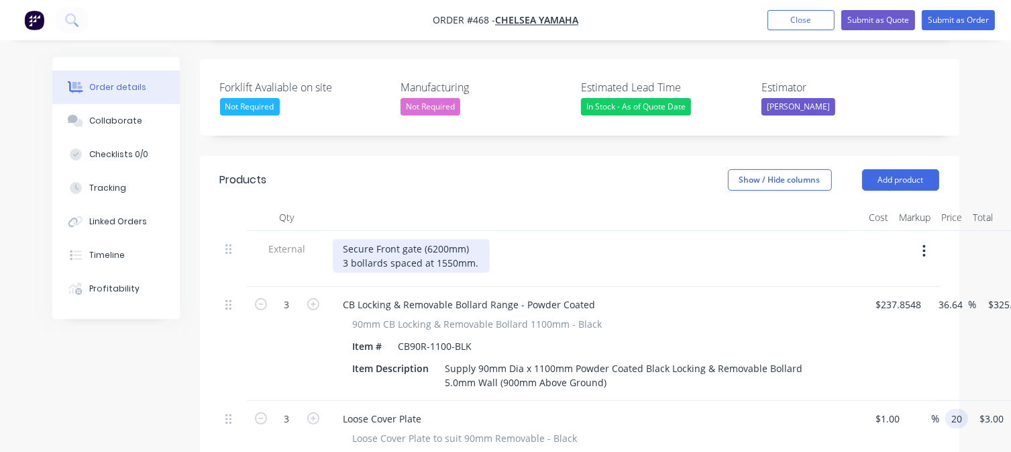
type input "20"
type input "1900"
type input "$20.00"
type input "$60.00"
click at [407, 239] on div "Secure Front gate (6200mm) 3 bollards spaced at 1550mm." at bounding box center [411, 256] width 157 height 34
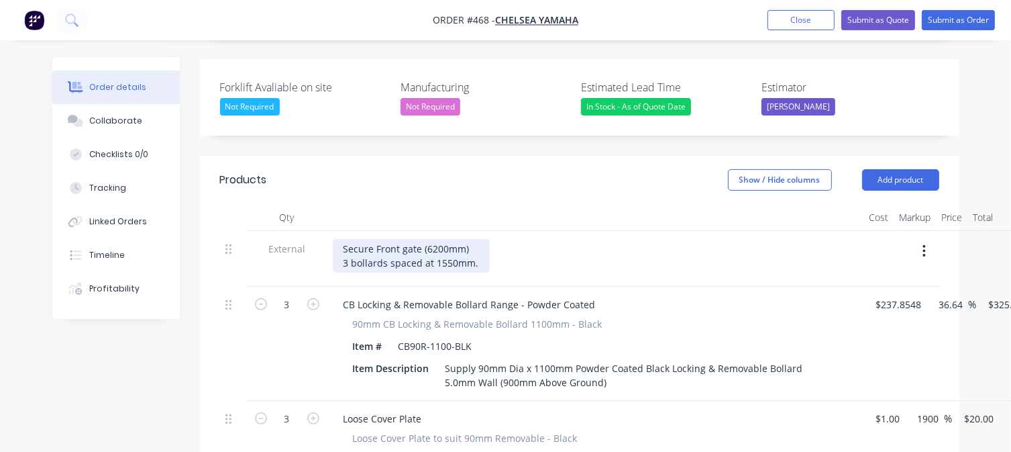
click at [419, 239] on div "Secure Front gate (6200mm) 3 bollards spaced at 1550mm." at bounding box center [411, 256] width 157 height 34
click at [480, 245] on div "Secure Front Entrance (6200mm) 3 bollards spaced at 1550mm." at bounding box center [417, 256] width 168 height 34
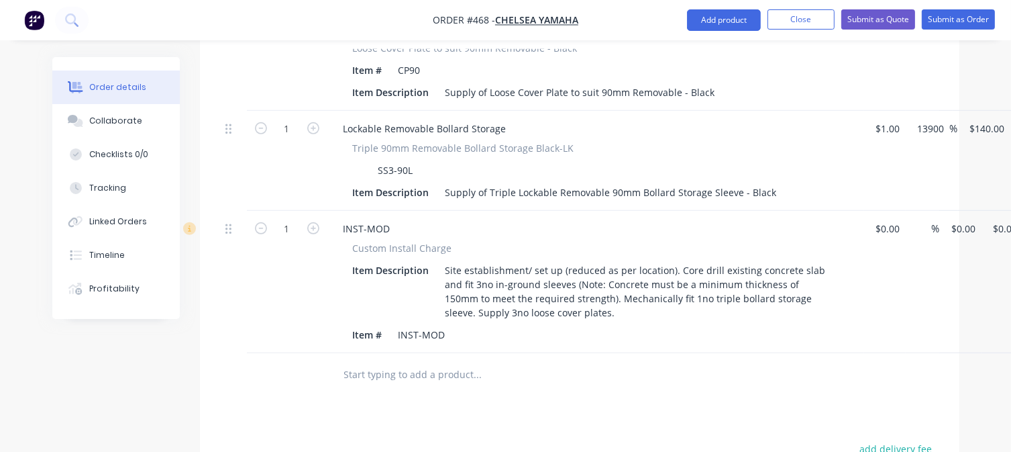
scroll to position [738, 0]
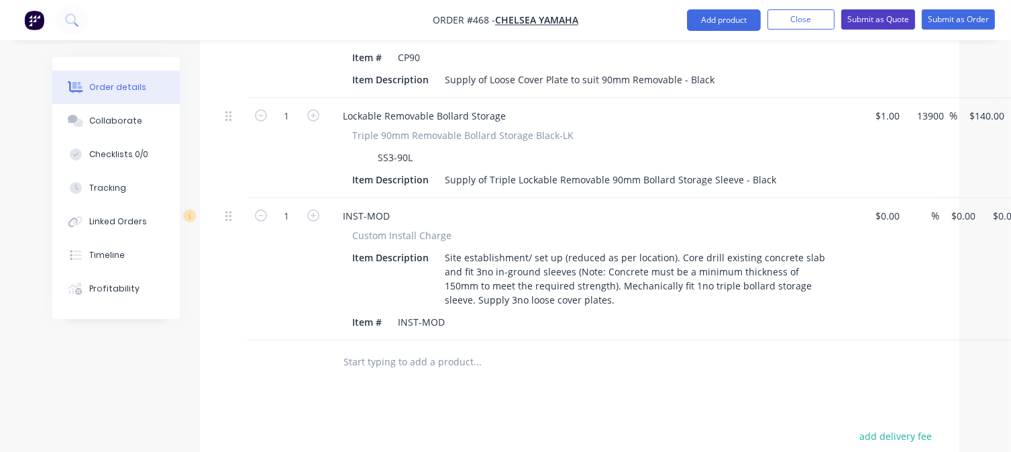
click at [886, 19] on button "Submit as Quote" at bounding box center [879, 19] width 74 height 20
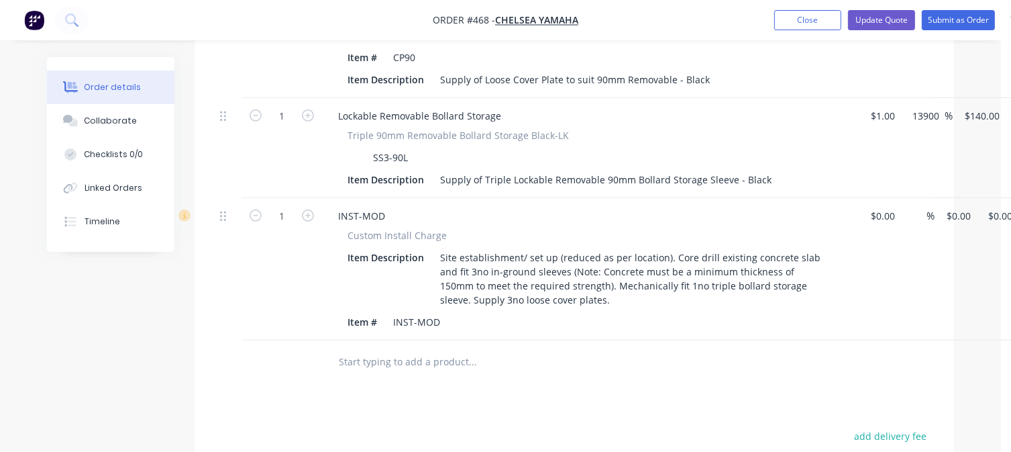
scroll to position [0, 0]
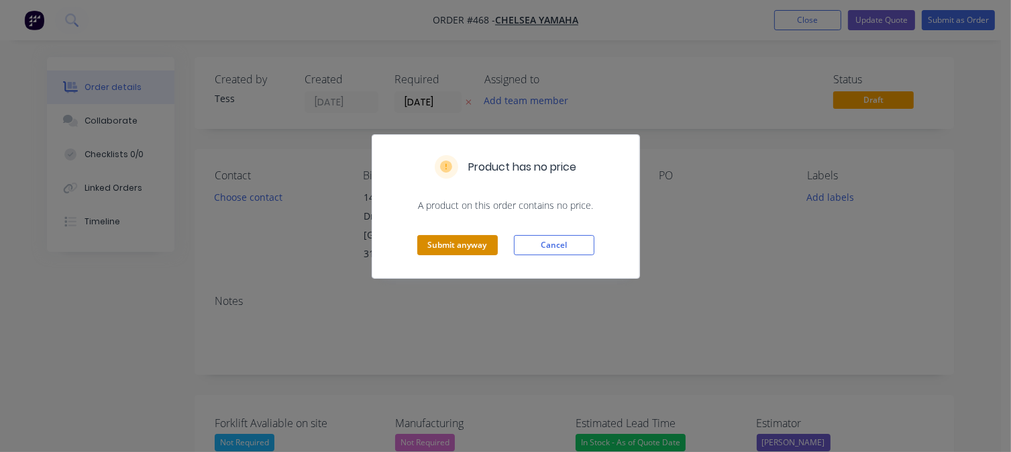
click at [451, 244] on button "Submit anyway" at bounding box center [457, 245] width 81 height 20
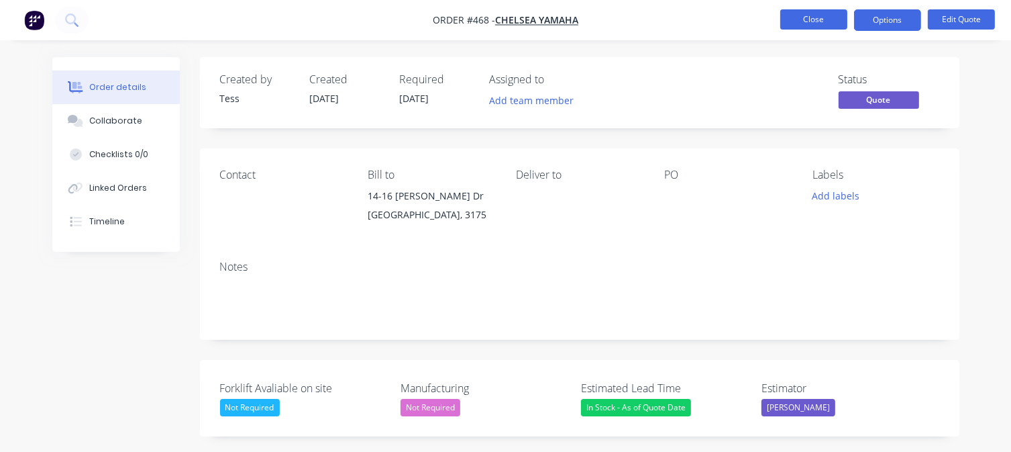
click at [828, 23] on button "Close" at bounding box center [813, 19] width 67 height 20
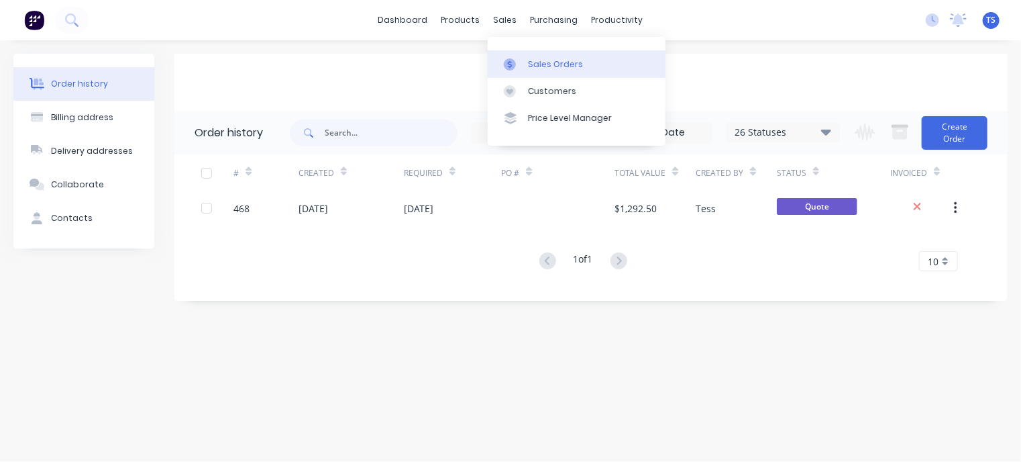
click at [532, 66] on div "Sales Orders" at bounding box center [555, 64] width 55 height 12
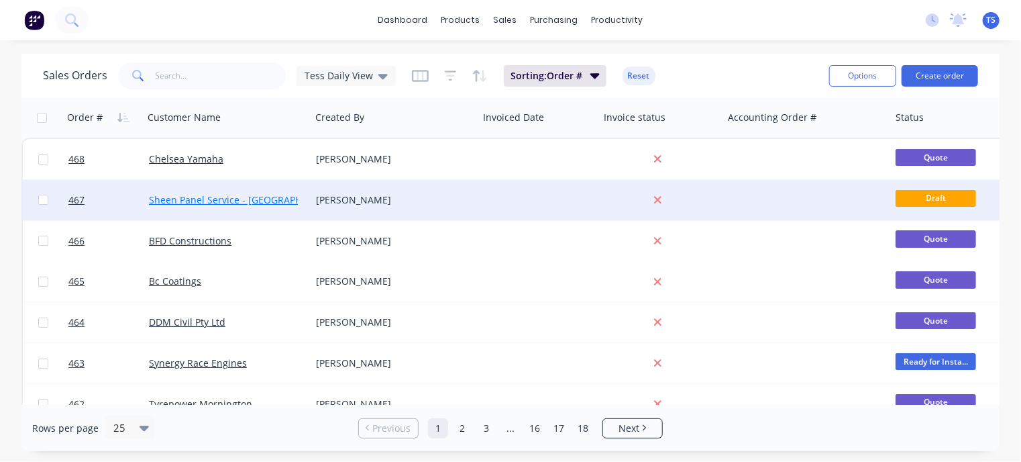
click at [213, 200] on link "Sheen Panel Service - [GEOGRAPHIC_DATA]" at bounding box center [245, 199] width 192 height 13
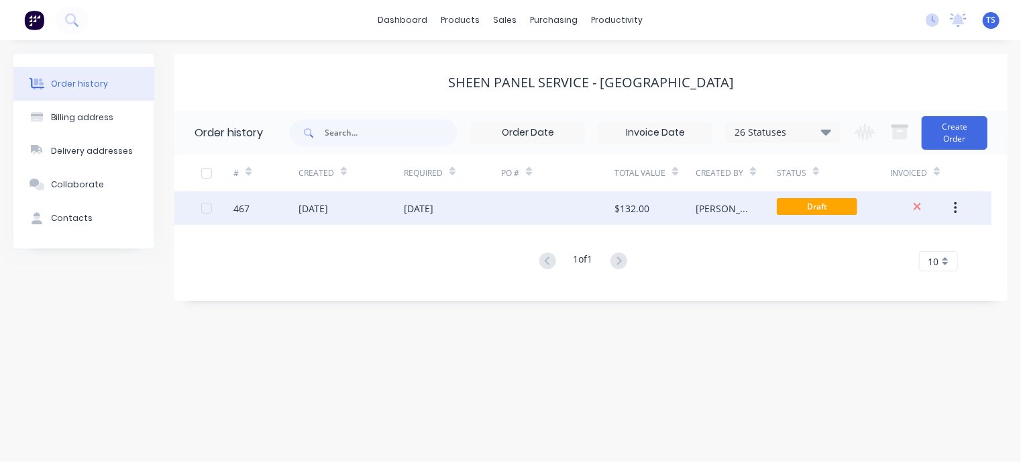
click at [429, 203] on div "[DATE]" at bounding box center [419, 208] width 30 height 14
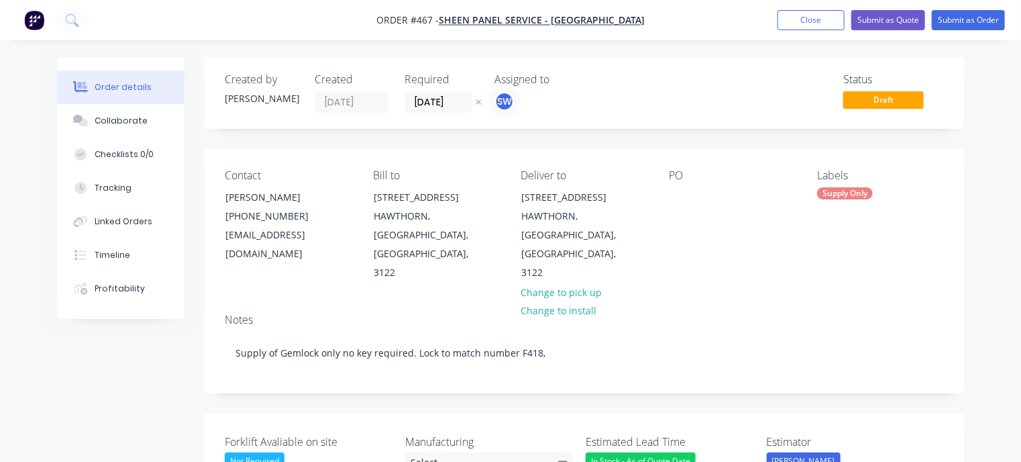
type input "$65.00"
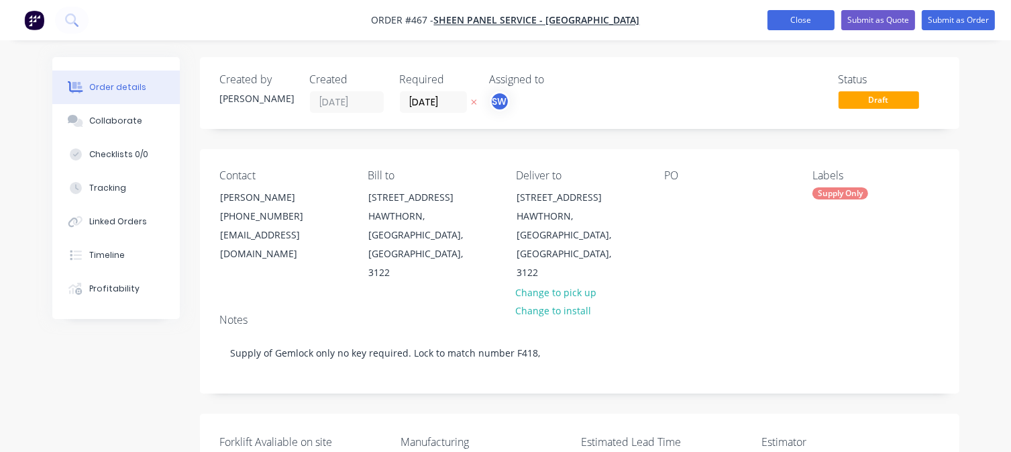
click at [807, 21] on button "Close" at bounding box center [801, 20] width 67 height 20
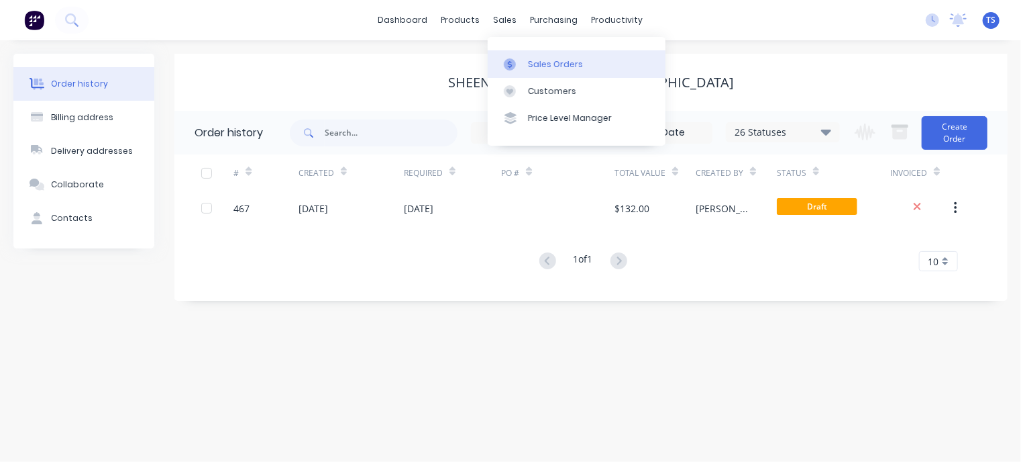
click at [549, 63] on div "Sales Orders" at bounding box center [555, 64] width 55 height 12
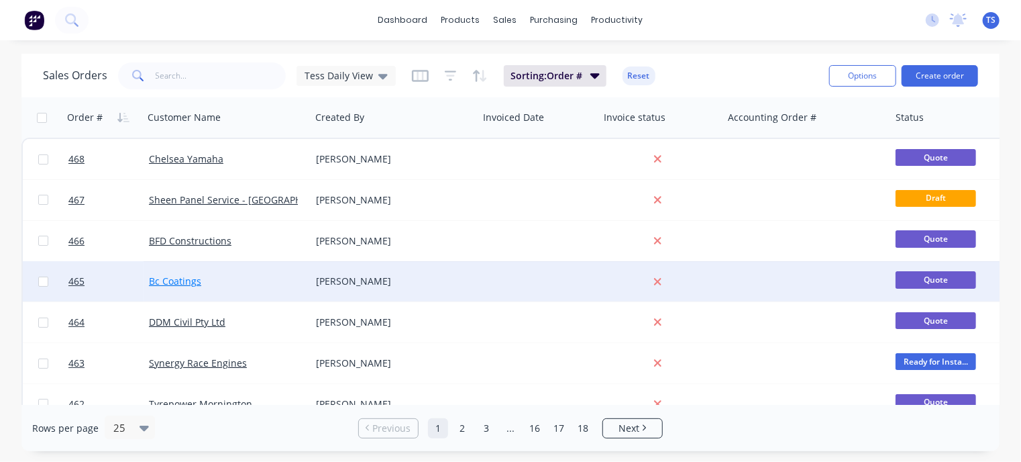
click at [174, 286] on link "Bc Coatings" at bounding box center [175, 280] width 52 height 13
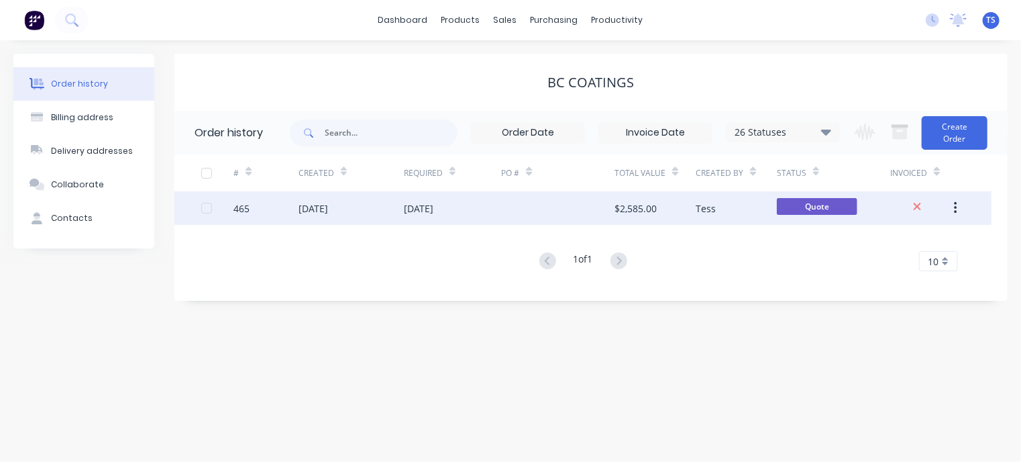
click at [433, 210] on div "[DATE]" at bounding box center [419, 208] width 30 height 14
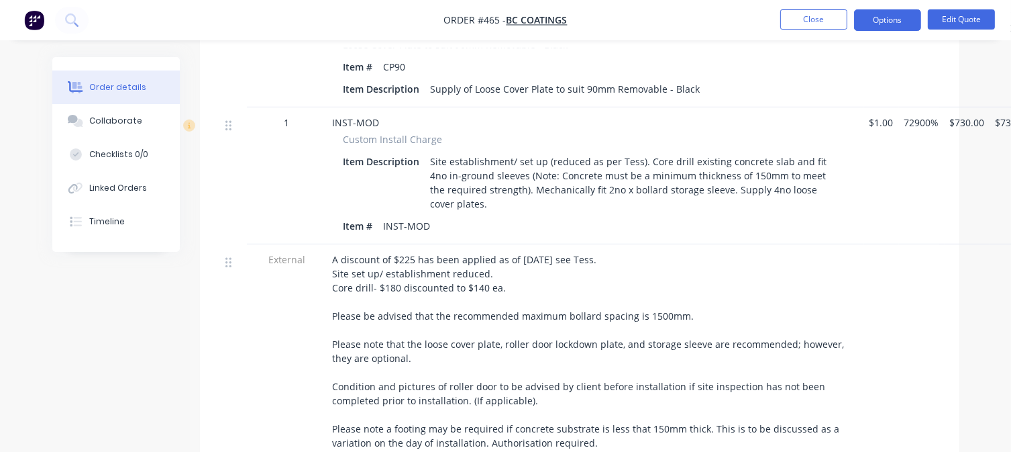
scroll to position [805, 0]
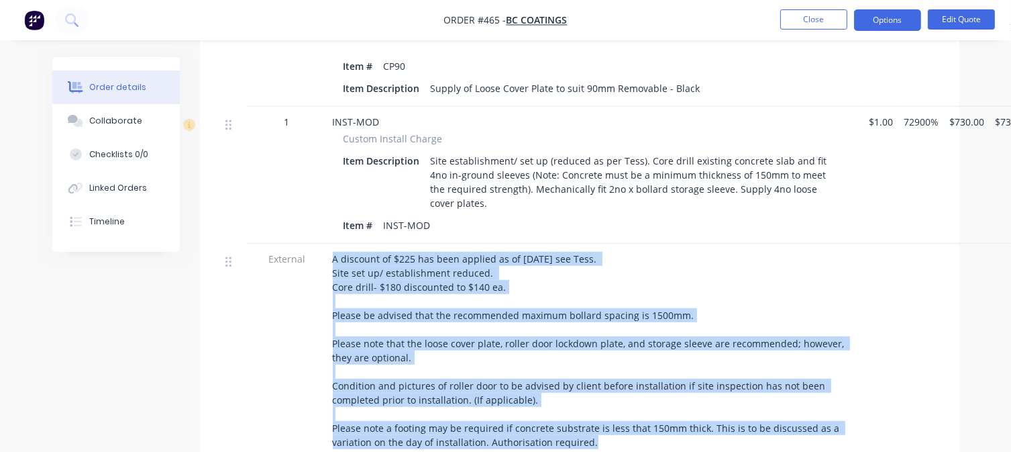
drag, startPoint x: 333, startPoint y: 239, endPoint x: 609, endPoint y: 432, distance: 337.0
click at [609, 432] on div "A discount of $225 has been applied as of [DATE] see Tess. Site set up/ establi…" at bounding box center [595, 353] width 537 height 219
copy div "A discount of $225 has been applied as of [DATE] see Tess. Site set up/ establi…"
click at [813, 23] on button "Close" at bounding box center [813, 19] width 67 height 20
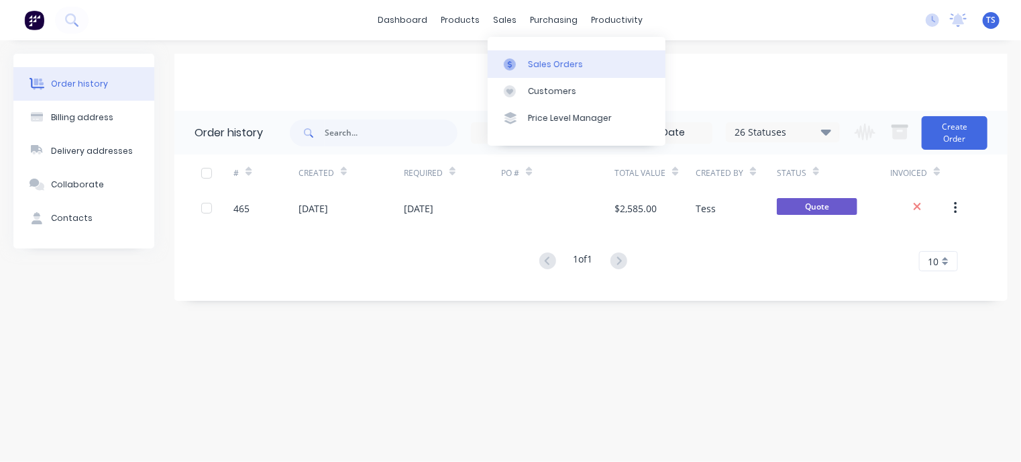
click at [526, 61] on link "Sales Orders" at bounding box center [577, 63] width 178 height 27
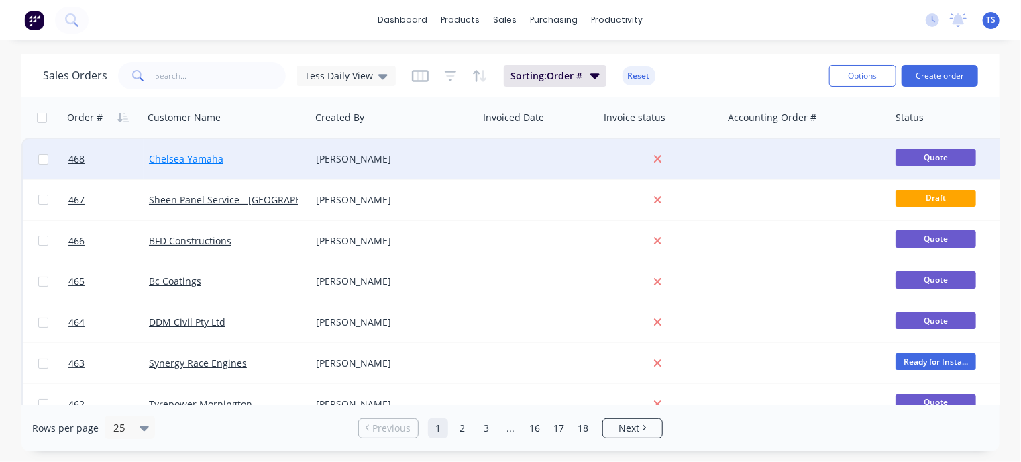
click at [181, 160] on link "Chelsea Yamaha" at bounding box center [186, 158] width 74 height 13
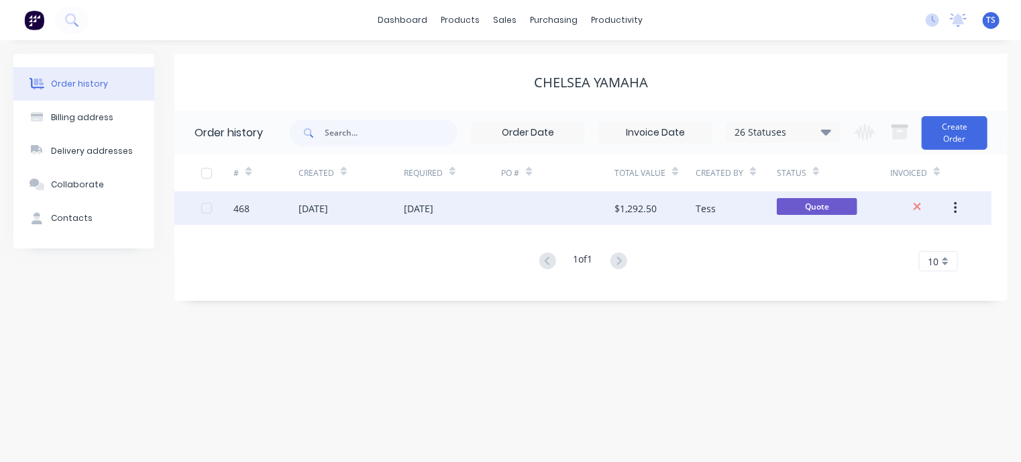
click at [339, 215] on div "[DATE]" at bounding box center [351, 208] width 105 height 34
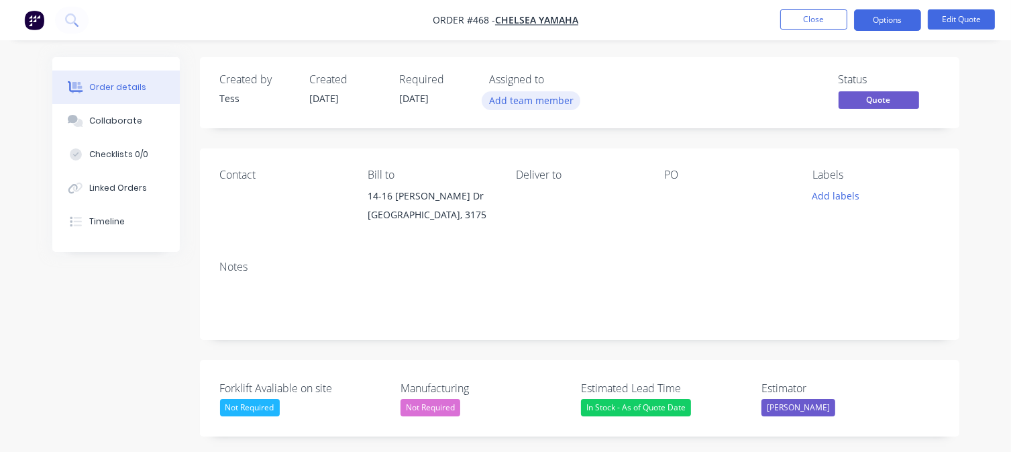
click at [532, 105] on button "Add team member" at bounding box center [531, 100] width 99 height 18
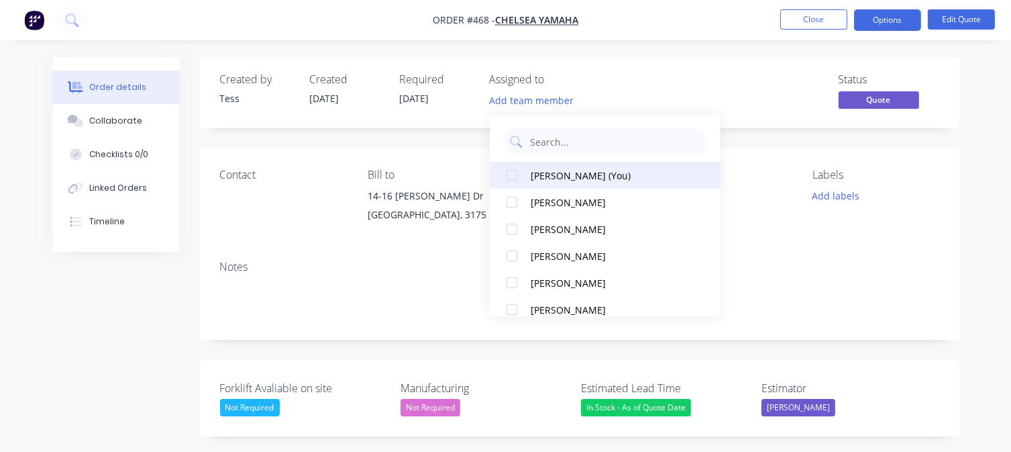
click at [540, 179] on div "[PERSON_NAME] (You)" at bounding box center [610, 175] width 158 height 14
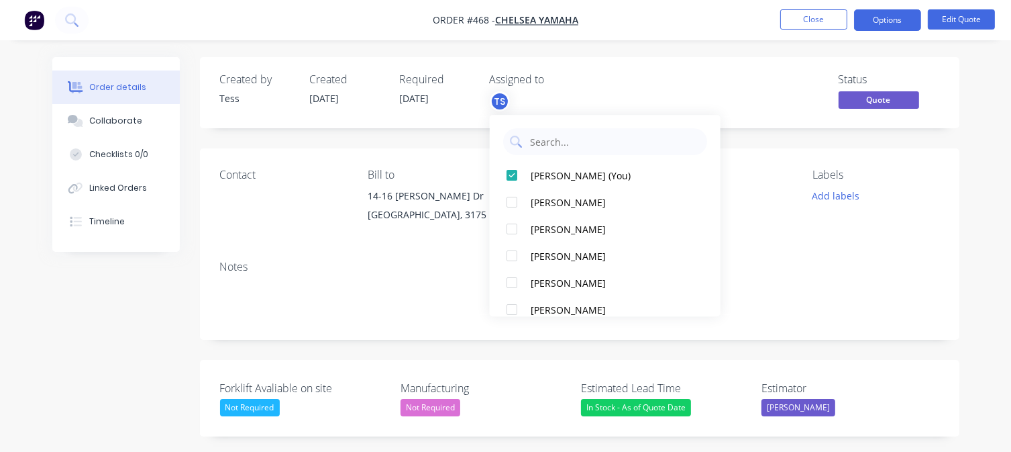
click at [642, 87] on div "Status Quote" at bounding box center [781, 92] width 315 height 39
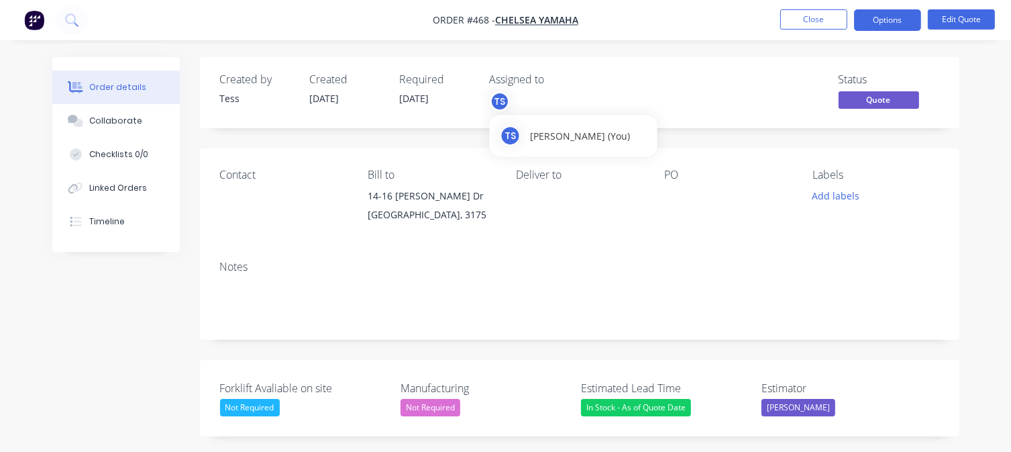
click at [498, 101] on div "TS" at bounding box center [500, 101] width 20 height 20
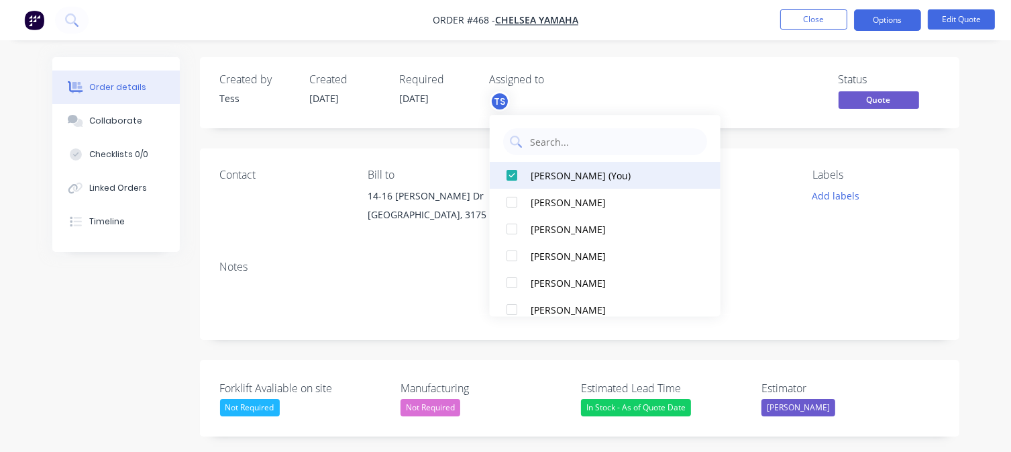
click at [513, 174] on div at bounding box center [512, 175] width 27 height 27
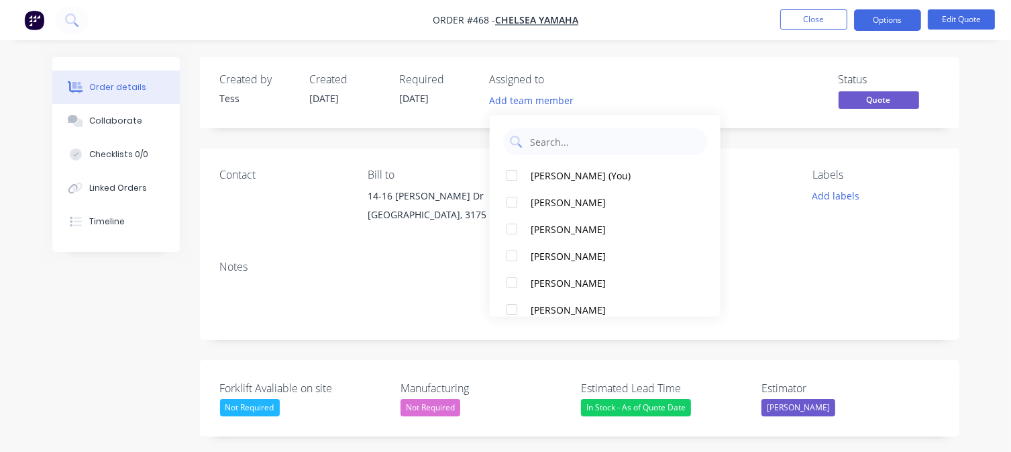
click at [609, 83] on div "Assigned to" at bounding box center [557, 79] width 134 height 13
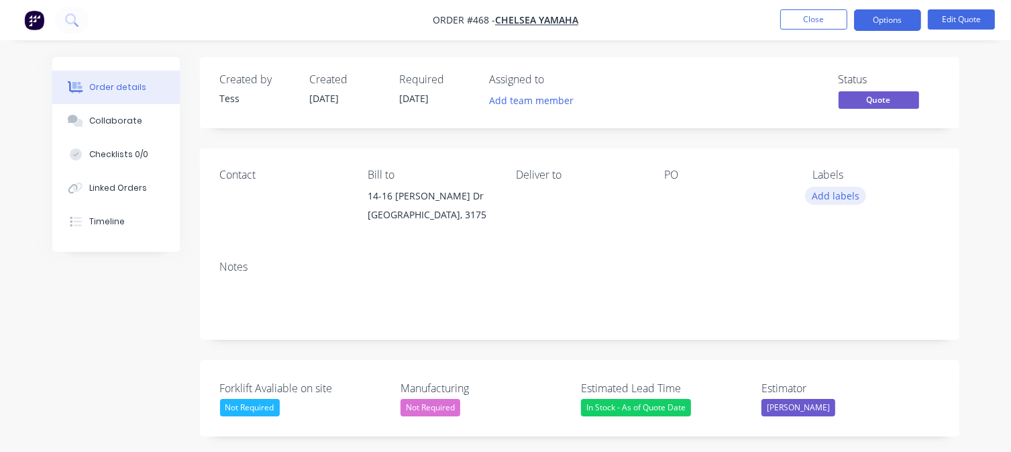
click at [819, 195] on button "Add labels" at bounding box center [836, 196] width 62 height 18
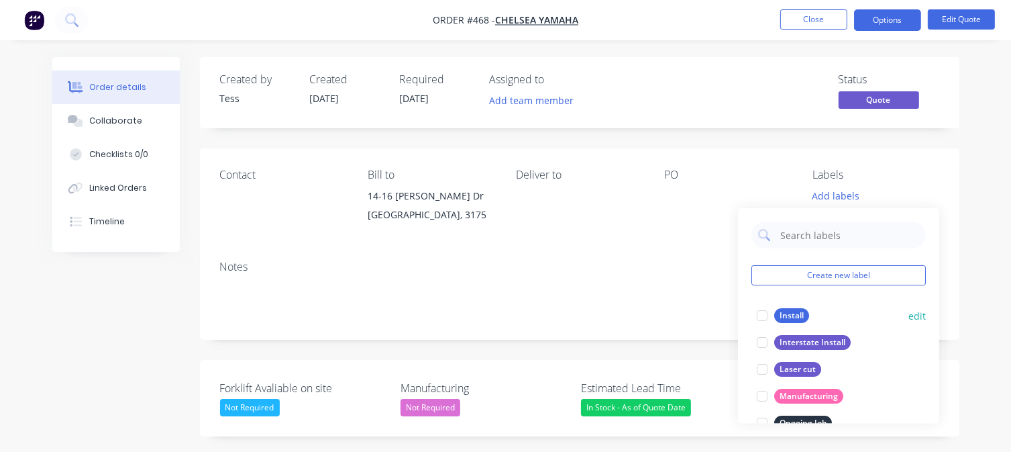
click at [789, 313] on div "Install" at bounding box center [791, 315] width 35 height 15
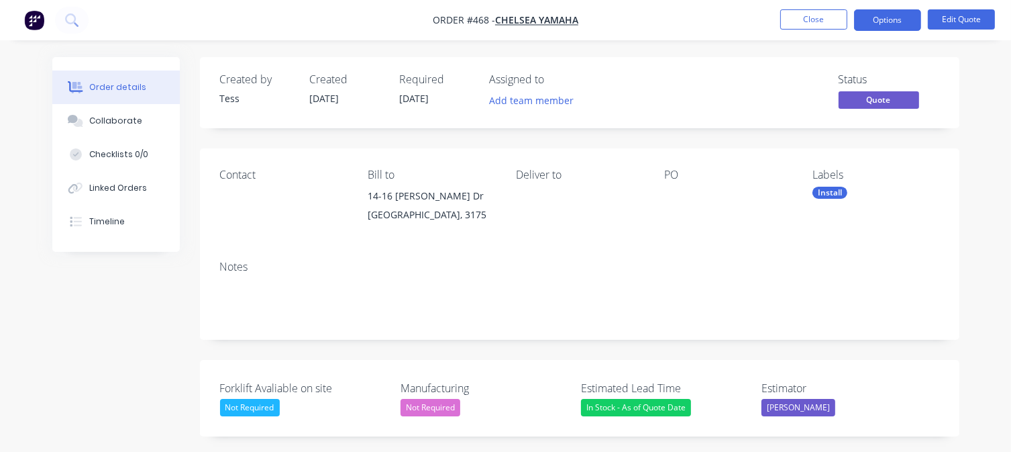
click at [760, 153] on div "Contact [PERSON_NAME] to 14-16 [PERSON_NAME] Dr [PERSON_NAME] [GEOGRAPHIC_DATA]…" at bounding box center [580, 198] width 760 height 101
click at [234, 200] on div "Contact" at bounding box center [283, 198] width 127 height 61
click at [964, 19] on button "Edit Quote" at bounding box center [961, 19] width 67 height 20
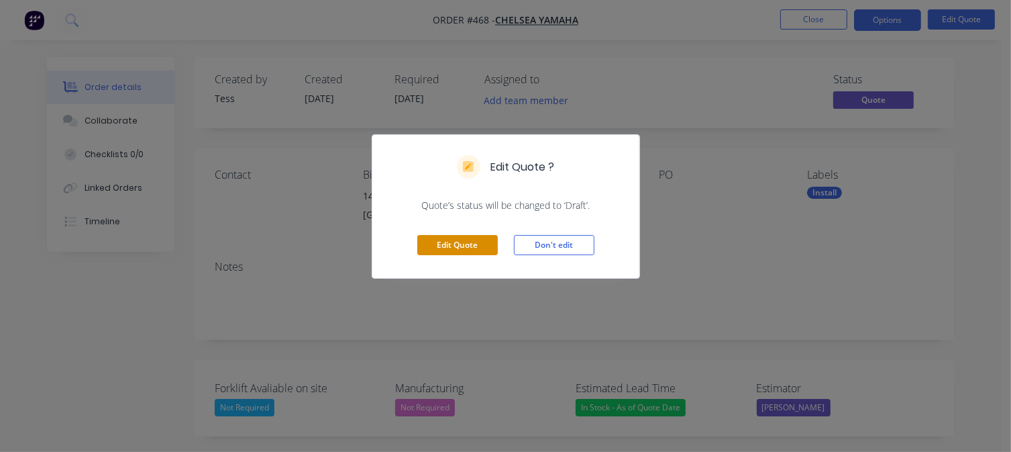
click at [449, 242] on button "Edit Quote" at bounding box center [457, 245] width 81 height 20
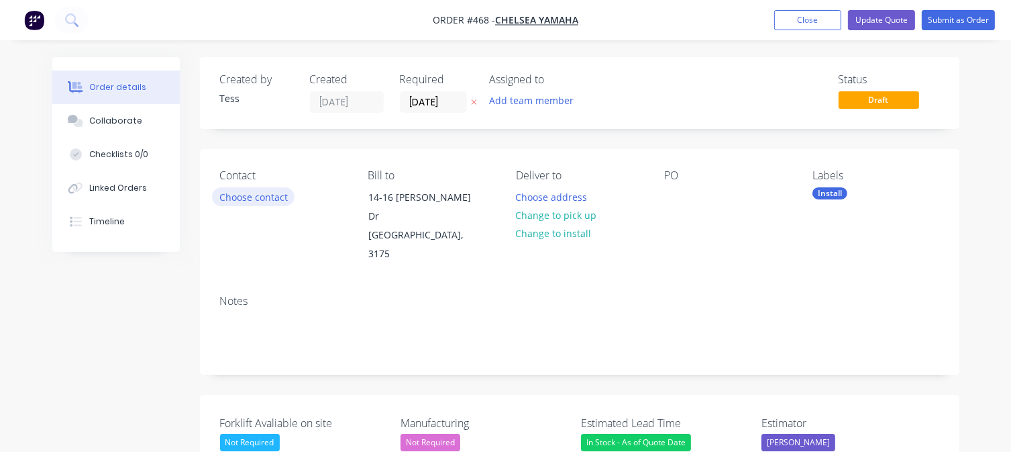
click at [264, 195] on button "Choose contact" at bounding box center [253, 196] width 83 height 18
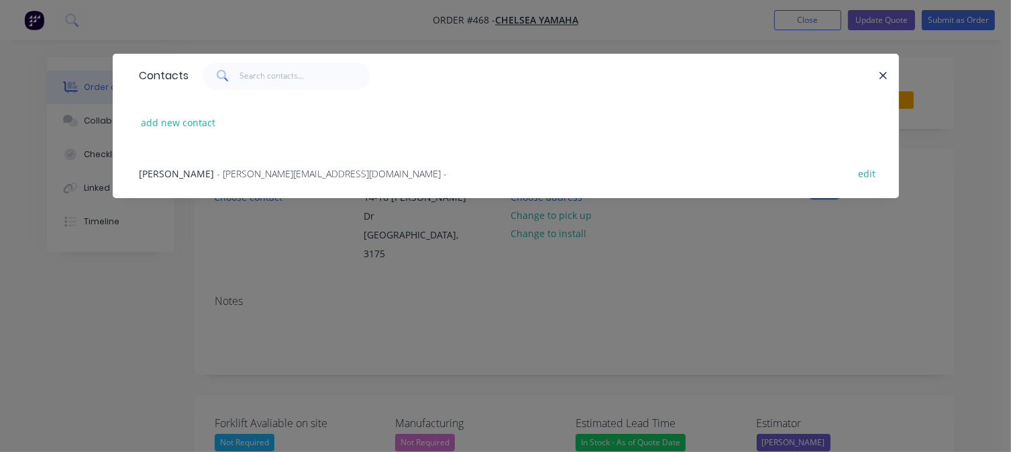
click at [249, 172] on span "- [PERSON_NAME][EMAIL_ADDRESS][DOMAIN_NAME] -" at bounding box center [332, 173] width 230 height 13
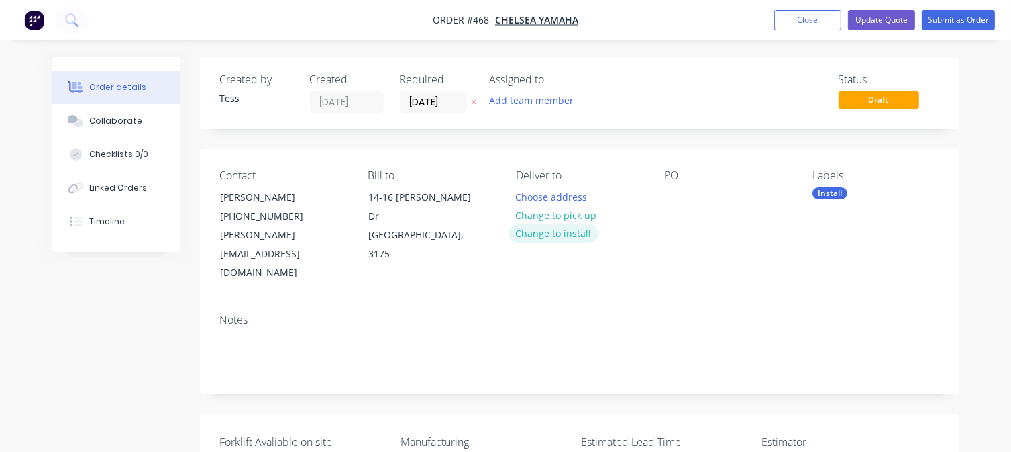
click at [545, 236] on button "Change to install" at bounding box center [554, 233] width 90 height 18
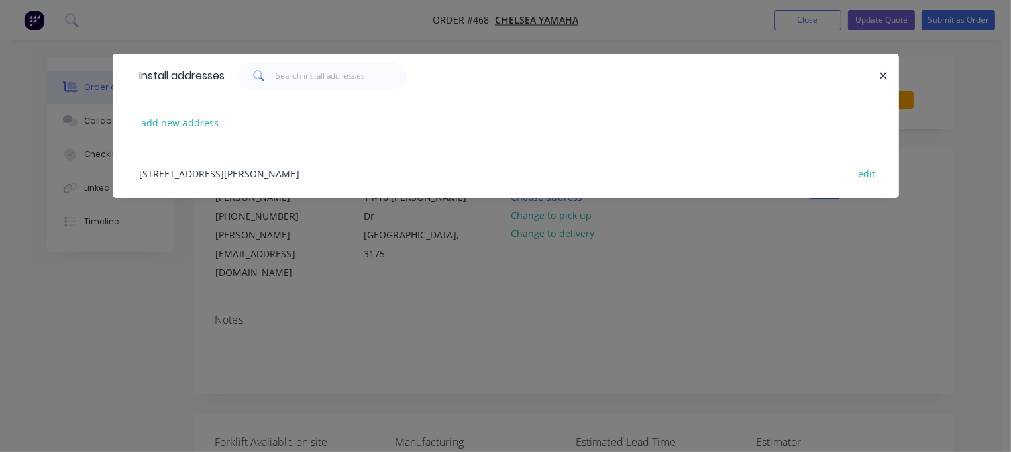
click at [400, 176] on div "[STREET_ADDRESS][PERSON_NAME] edit" at bounding box center [506, 173] width 746 height 50
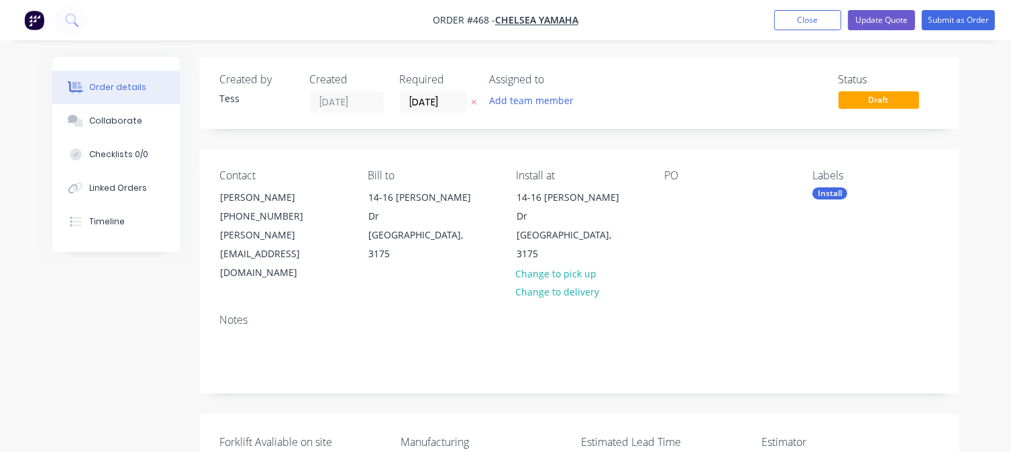
scroll to position [268, 0]
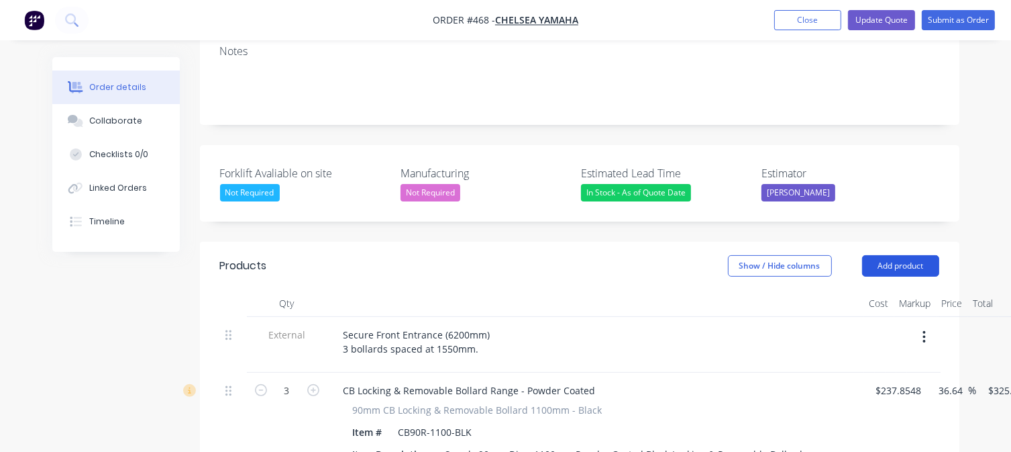
click at [908, 255] on button "Add product" at bounding box center [900, 265] width 77 height 21
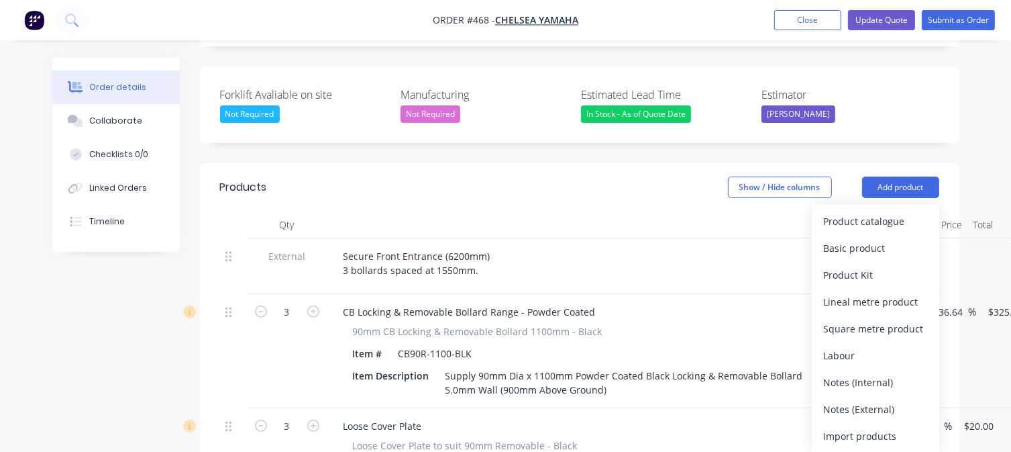
scroll to position [470, 0]
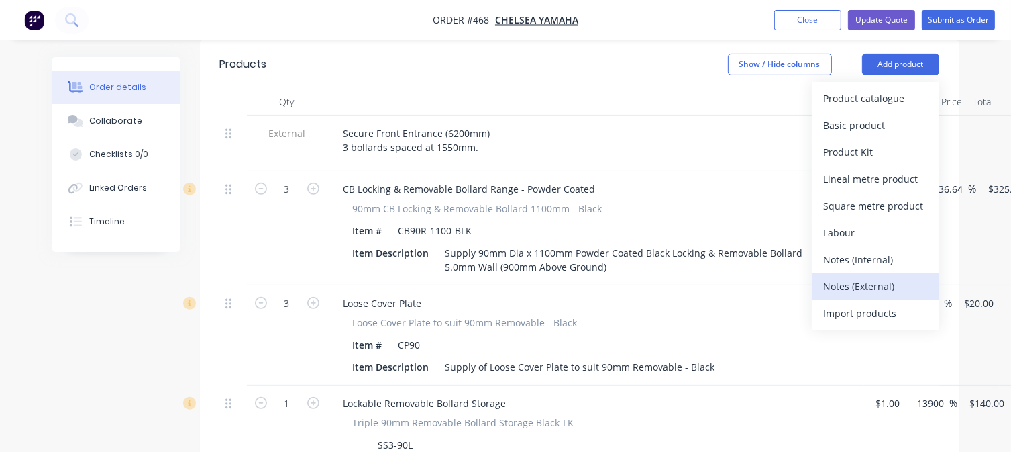
click at [868, 276] on div "Notes (External)" at bounding box center [875, 285] width 103 height 19
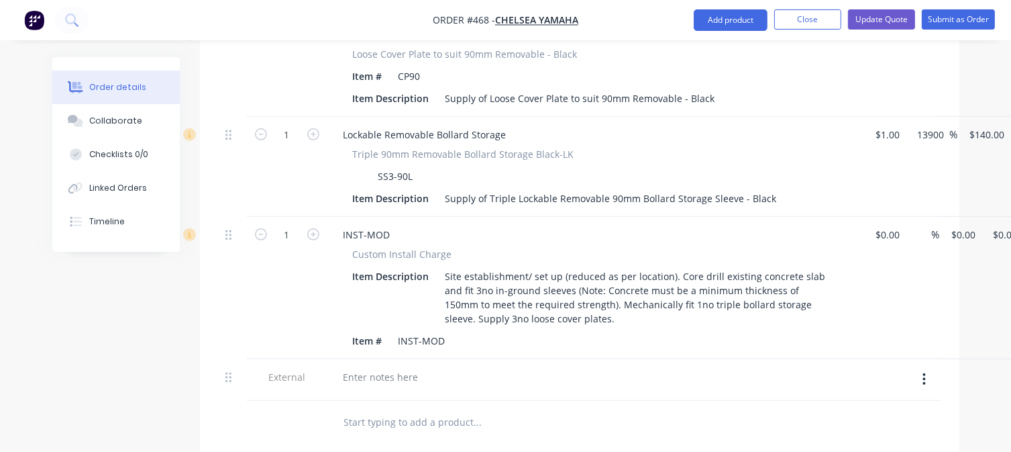
scroll to position [872, 0]
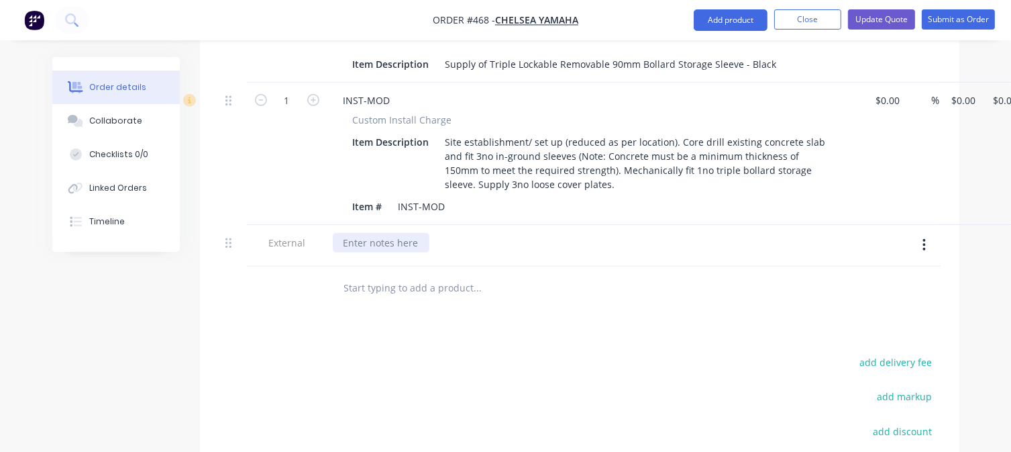
click at [377, 233] on div at bounding box center [381, 242] width 97 height 19
paste div
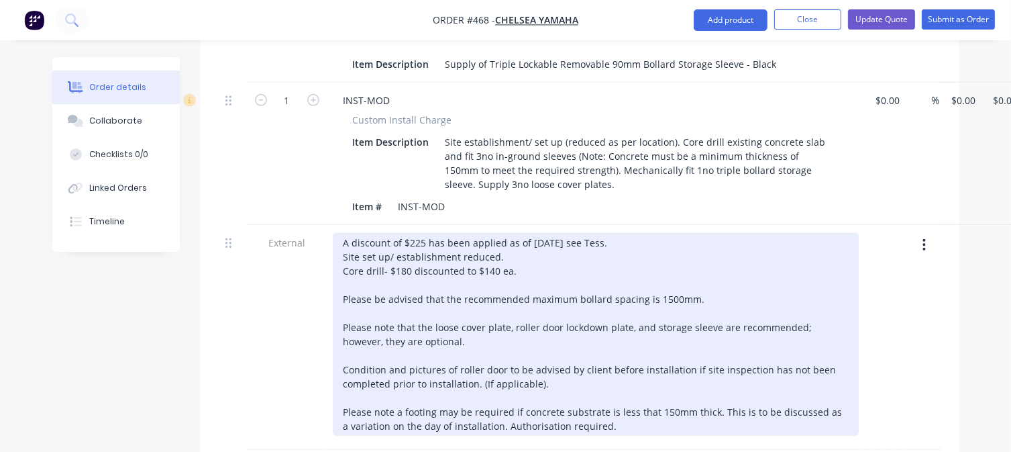
click at [422, 233] on div "A discount of $225 has been applied as of [DATE] see Tess. Site set up/ establi…" at bounding box center [596, 334] width 526 height 203
click at [534, 233] on div "A discount of $185 has been applied as of [DATE] see Tess. Site set up/ establi…" at bounding box center [596, 334] width 526 height 203
click at [518, 233] on div "A discount of $185 has been applied as of [DATE] see Tess. Site set up/ establi…" at bounding box center [596, 334] width 526 height 203
click at [499, 233] on div "A discount of $185 has been applied as of [DATE] see Tess. Site set up/ establi…" at bounding box center [596, 334] width 526 height 203
drag, startPoint x: 606, startPoint y: 386, endPoint x: 336, endPoint y: 374, distance: 270.7
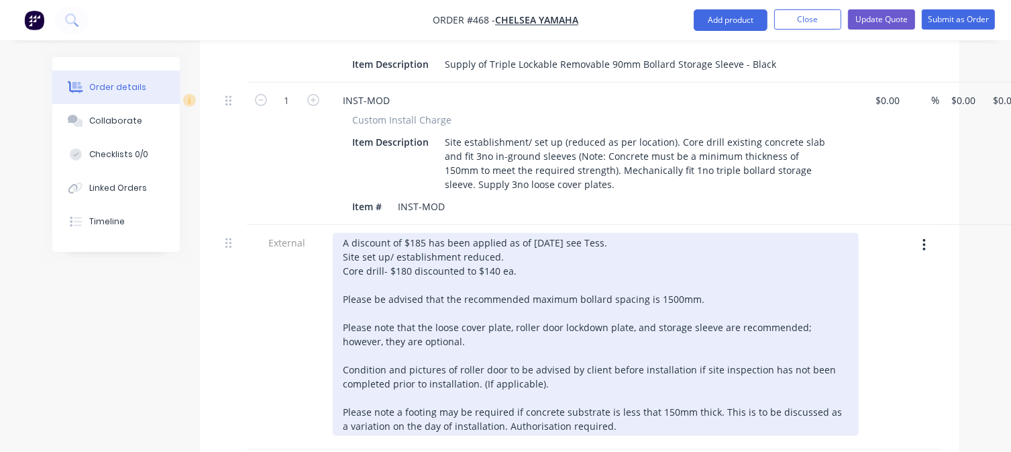
click at [336, 374] on div "A discount of $185 has been applied as of [DATE] see Tess. Site set up/ establi…" at bounding box center [596, 334] width 526 height 203
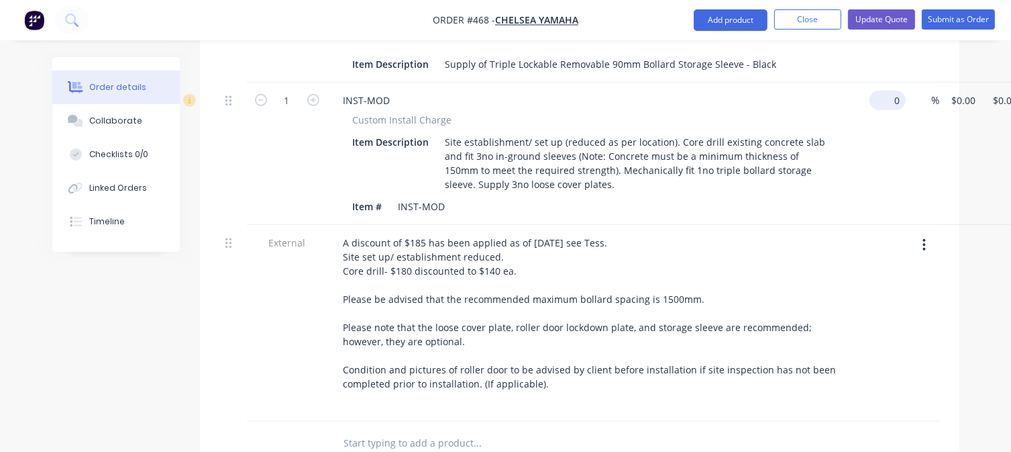
click at [890, 83] on div "1 INST-MOD Custom Install Charge Item Description Site establishment/ set up (r…" at bounding box center [579, 154] width 719 height 142
type input "$1.00"
type input "1"
type input "$1.00"
click at [951, 91] on input "1" at bounding box center [958, 100] width 15 height 19
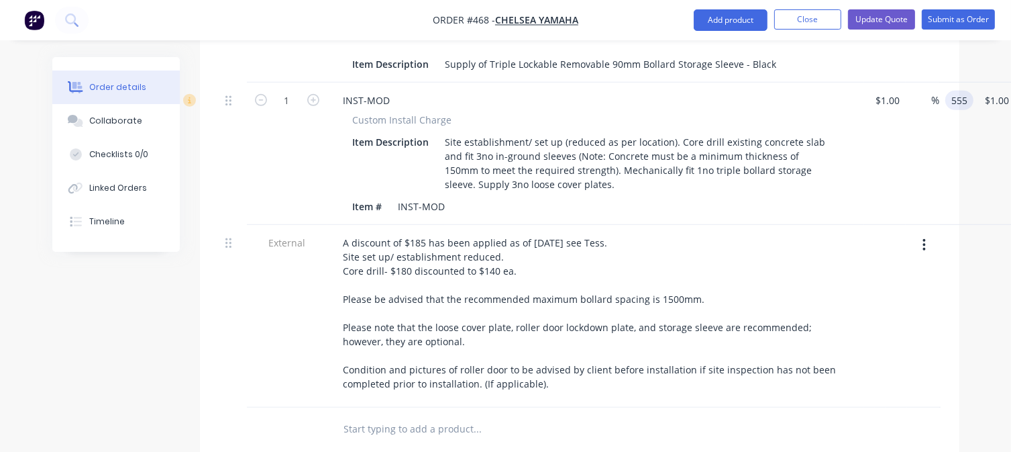
type input "555"
type input "55400"
type input "$555.00"
click at [880, 146] on div "$1.00 $1.00" at bounding box center [885, 154] width 42 height 142
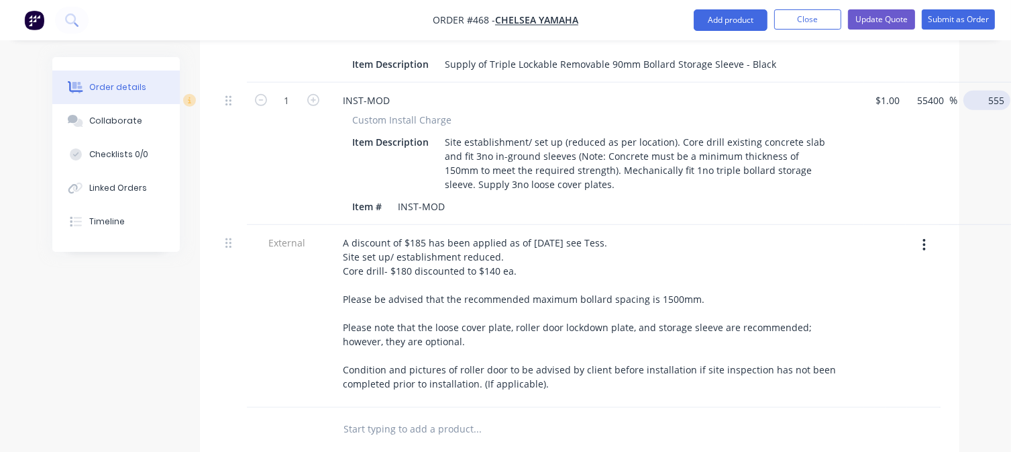
click at [984, 91] on input "555" at bounding box center [990, 100] width 42 height 19
type input "$555.00"
click at [729, 197] on div "Item # INST-MOD" at bounding box center [593, 206] width 491 height 19
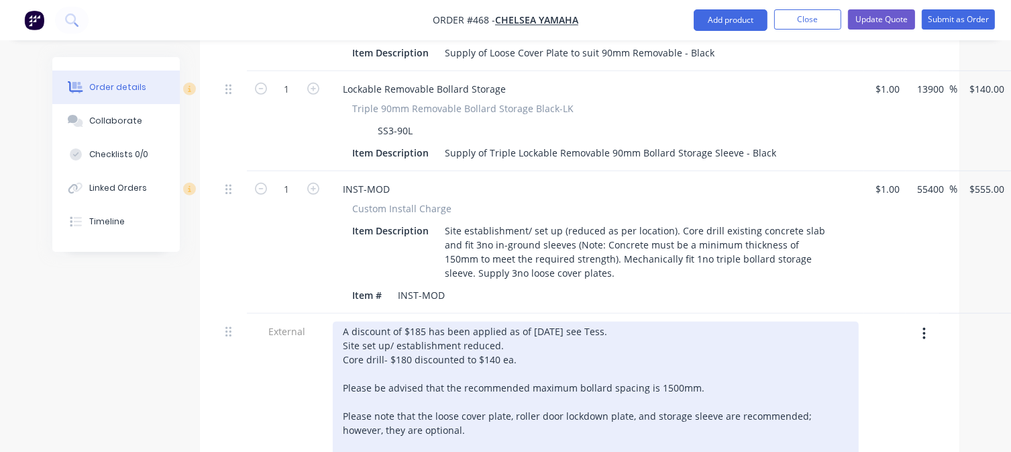
scroll to position [805, 0]
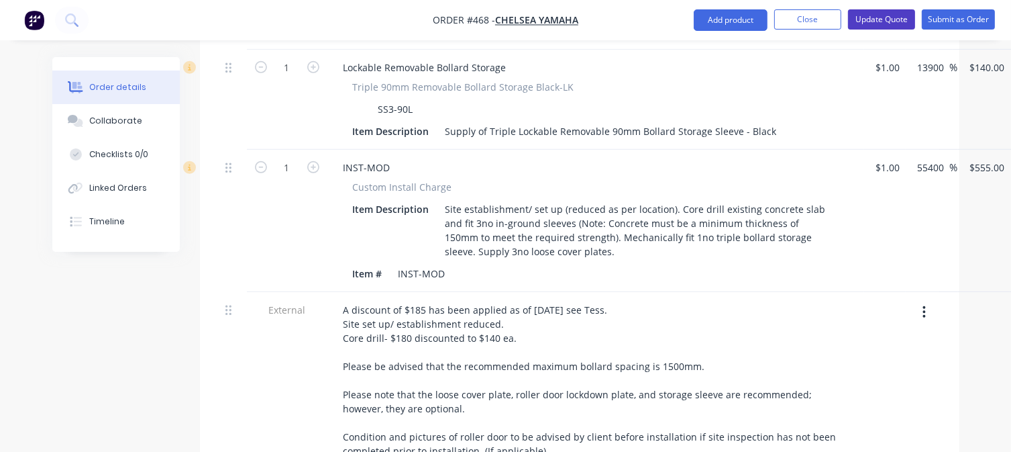
click at [874, 15] on button "Update Quote" at bounding box center [881, 19] width 67 height 20
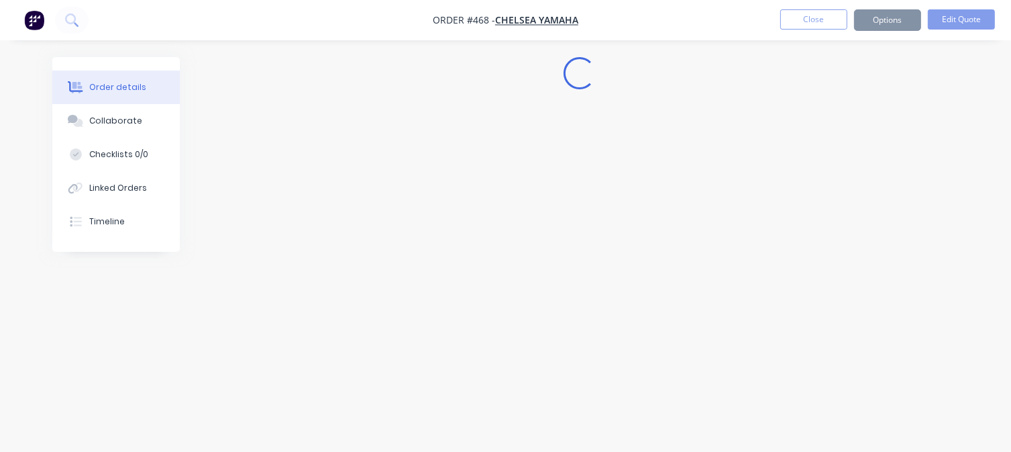
scroll to position [0, 0]
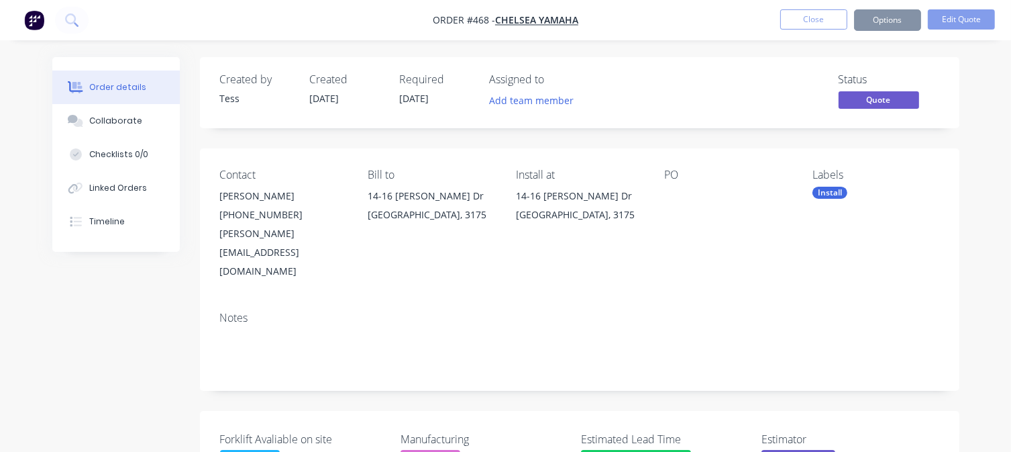
click at [814, 23] on button "Close" at bounding box center [813, 19] width 67 height 20
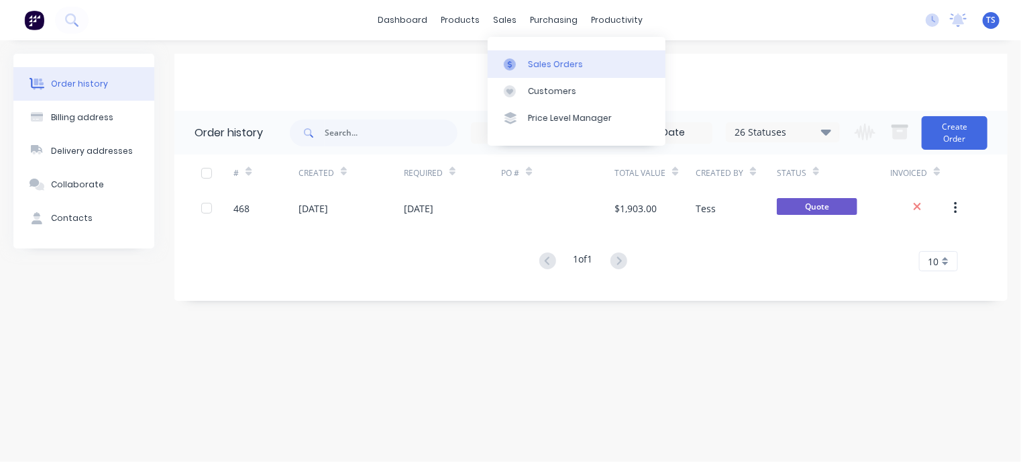
click at [554, 58] on div "Sales Orders" at bounding box center [555, 64] width 55 height 12
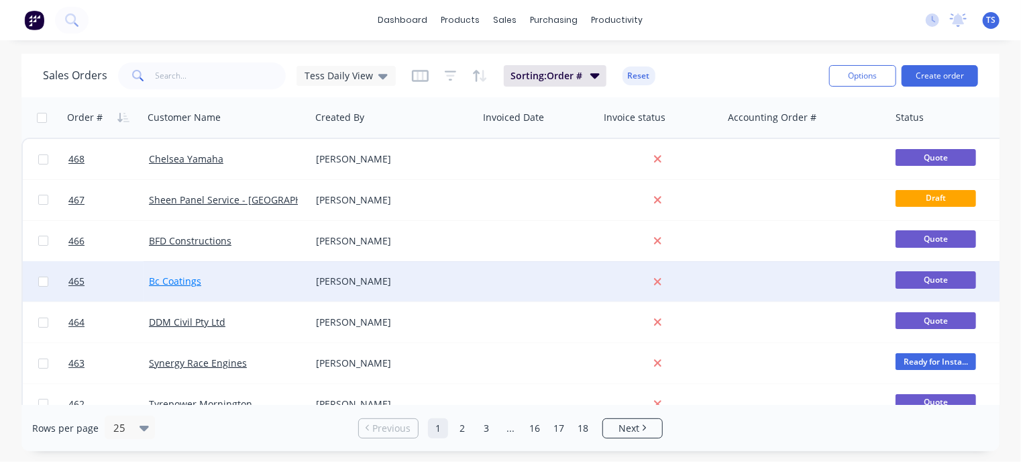
click at [172, 279] on link "Bc Coatings" at bounding box center [175, 280] width 52 height 13
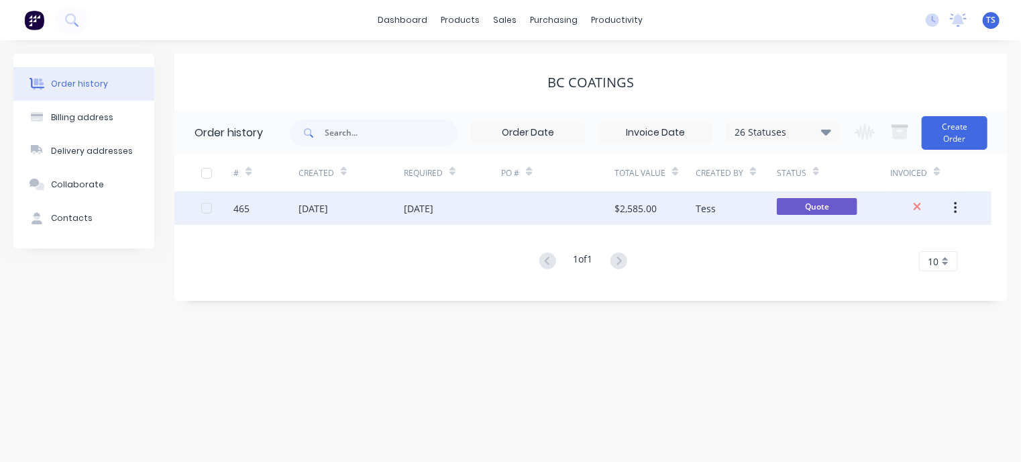
click at [419, 206] on div "[DATE]" at bounding box center [419, 208] width 30 height 14
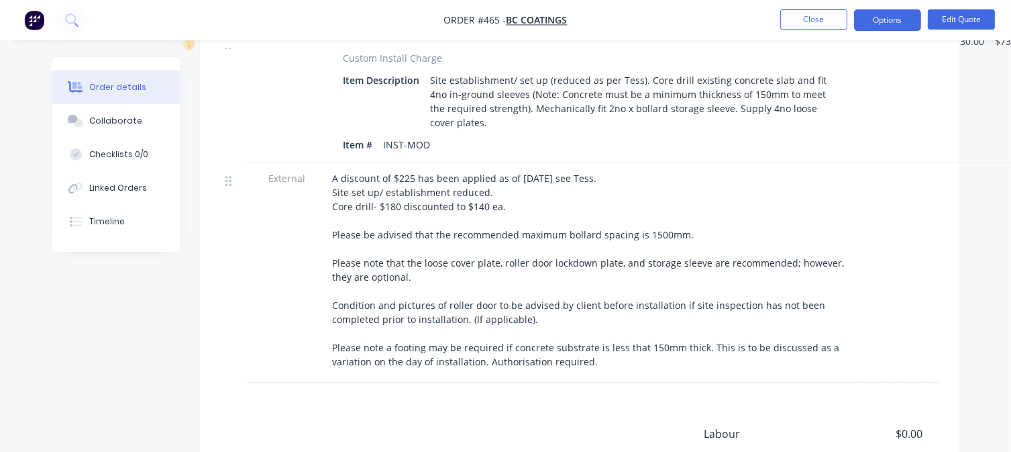
scroll to position [940, 0]
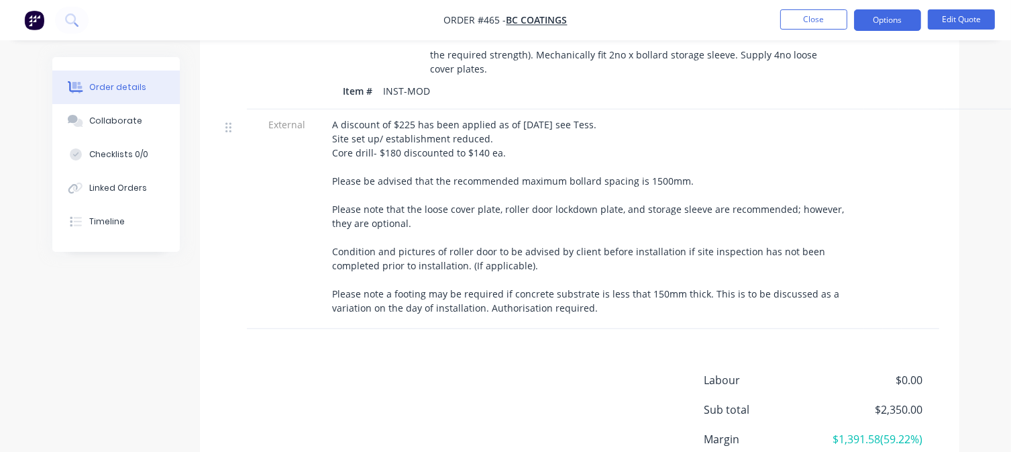
drag, startPoint x: 591, startPoint y: 291, endPoint x: 333, endPoint y: 277, distance: 258.1
click at [333, 277] on div "A discount of $225 has been applied as of [DATE] see Tess. Site set up/ establi…" at bounding box center [596, 215] width 526 height 197
copy span "Please note a footing may be required if concrete substrate is less that 150mm …"
click at [803, 17] on button "Close" at bounding box center [813, 19] width 67 height 20
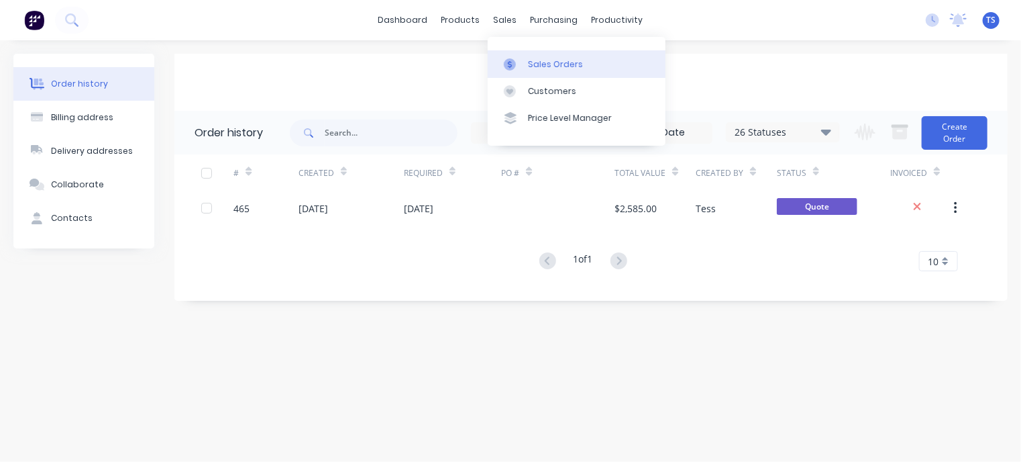
click at [540, 68] on div "Sales Orders" at bounding box center [555, 64] width 55 height 12
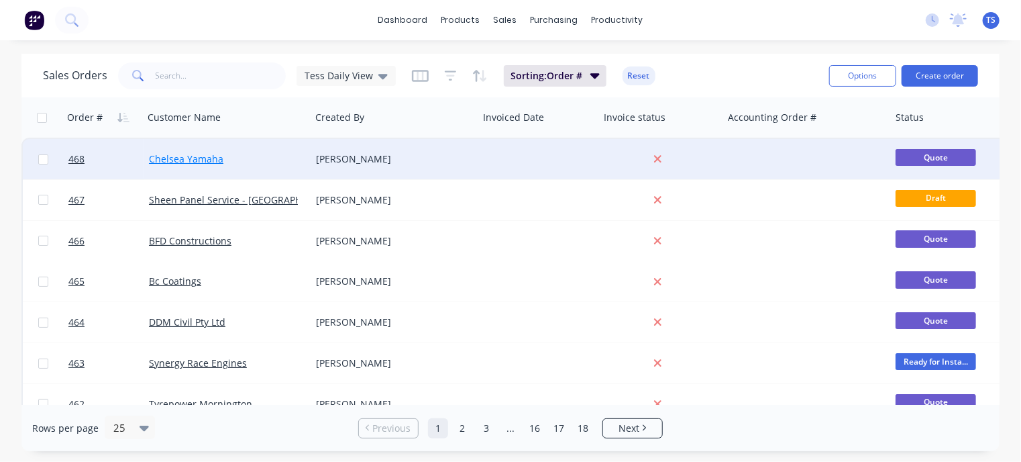
click at [199, 155] on link "Chelsea Yamaha" at bounding box center [186, 158] width 74 height 13
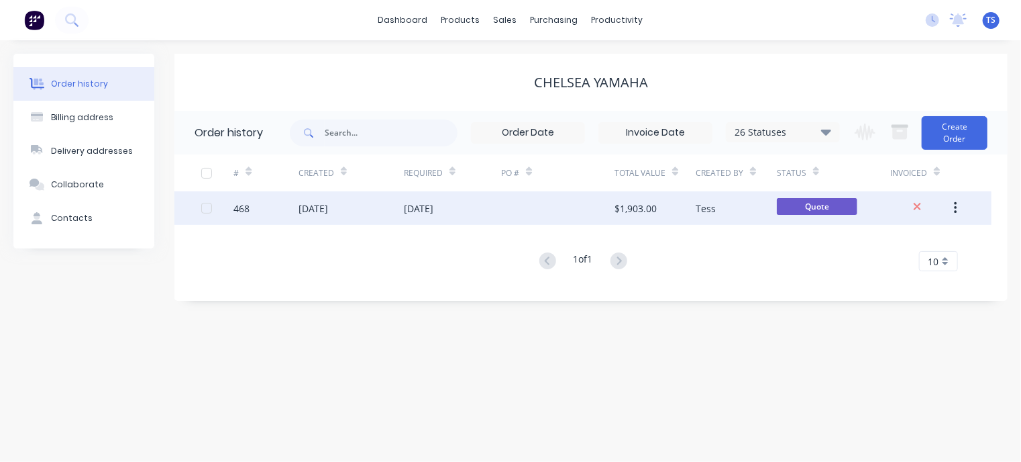
click at [328, 211] on div "[DATE]" at bounding box center [314, 208] width 30 height 14
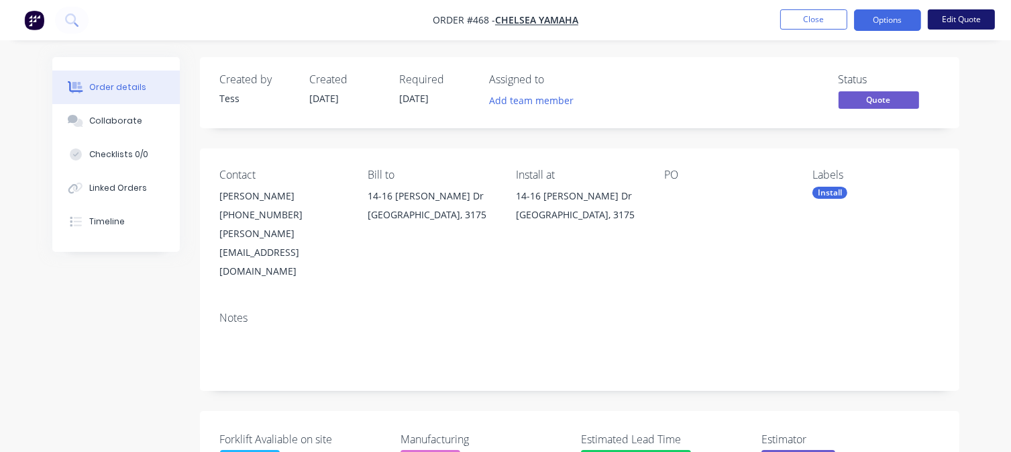
click at [965, 19] on button "Edit Quote" at bounding box center [961, 19] width 67 height 20
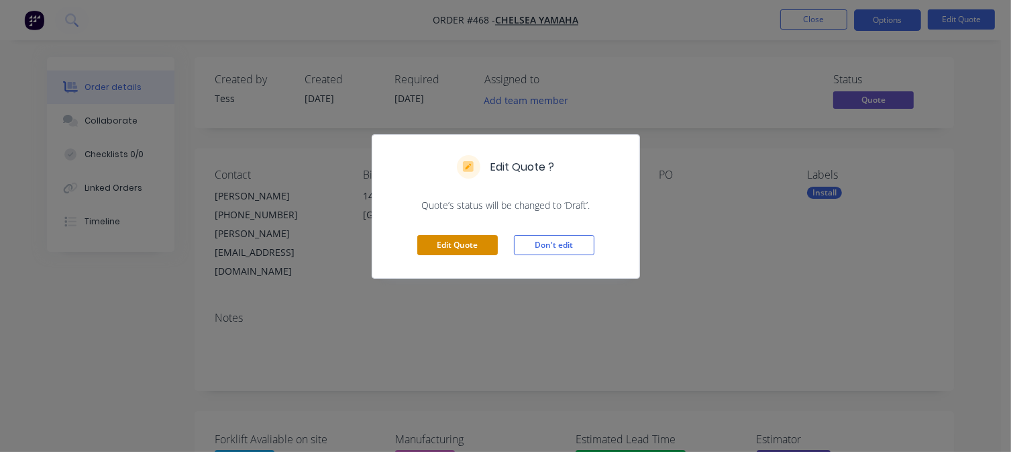
click at [459, 240] on button "Edit Quote" at bounding box center [457, 245] width 81 height 20
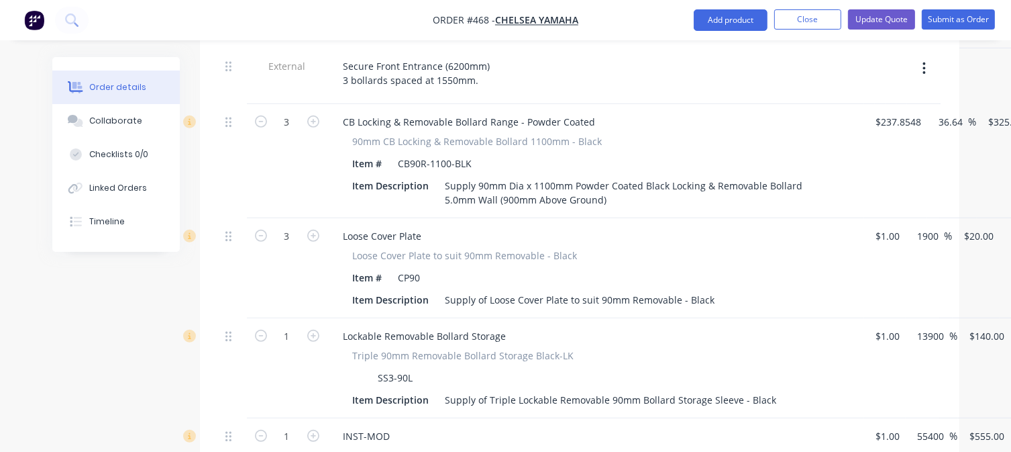
scroll to position [805, 0]
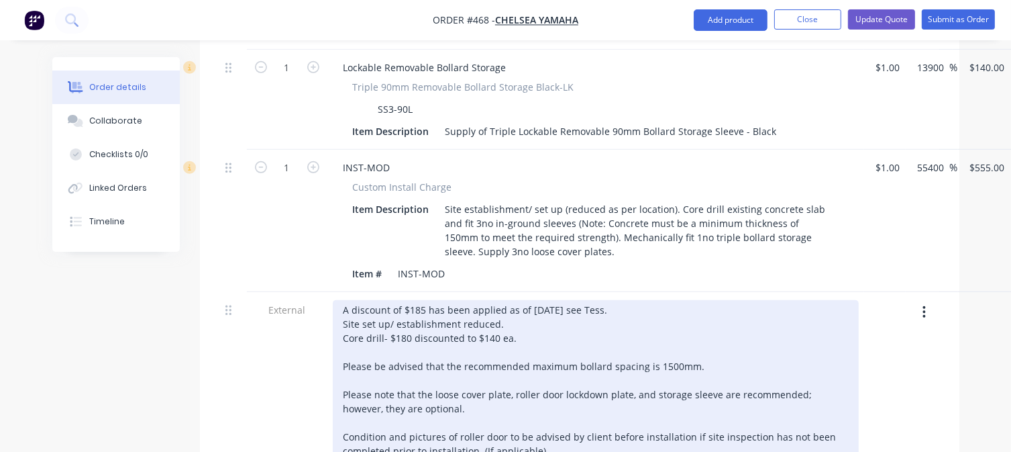
click at [540, 409] on div "A discount of $185 has been applied as of [DATE] see Tess. Site set up/ establi…" at bounding box center [596, 380] width 526 height 160
click at [556, 414] on div "A discount of $185 has been applied as of [DATE] see Tess. Site set up/ establi…" at bounding box center [596, 394] width 526 height 189
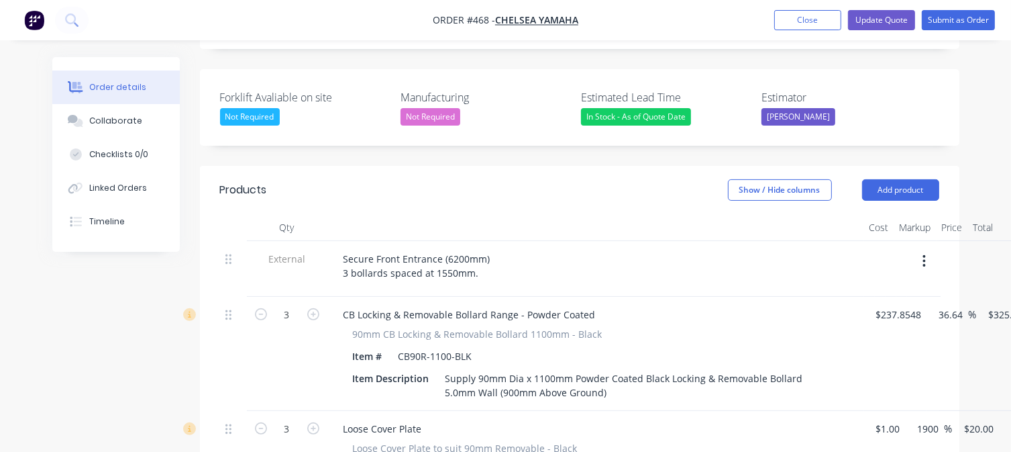
scroll to position [336, 0]
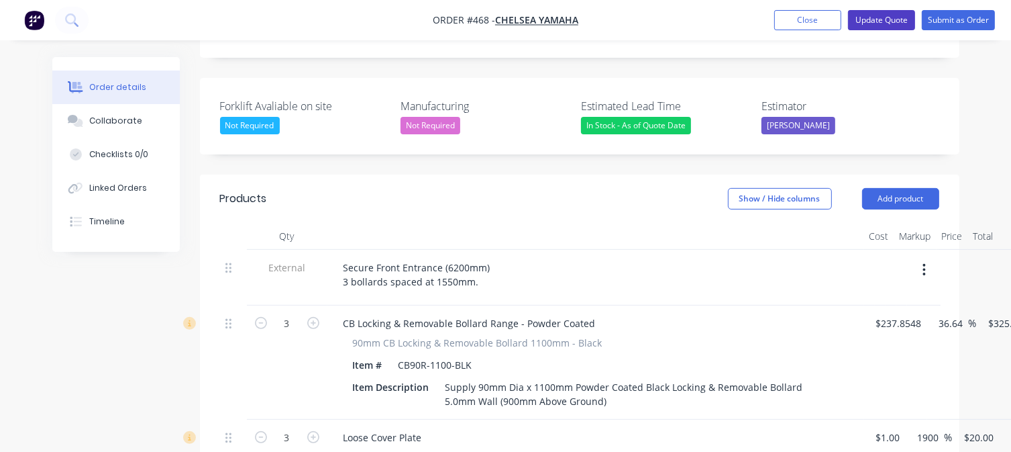
click at [878, 18] on button "Update Quote" at bounding box center [881, 20] width 67 height 20
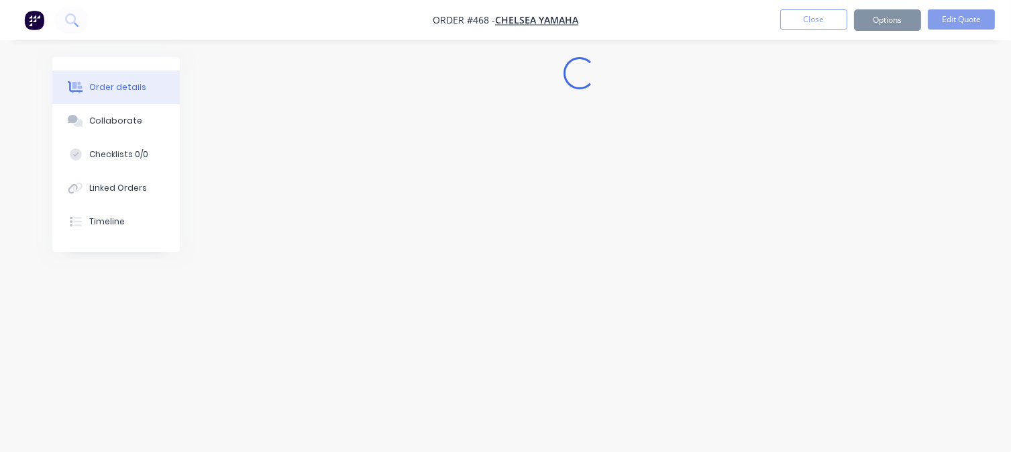
scroll to position [0, 0]
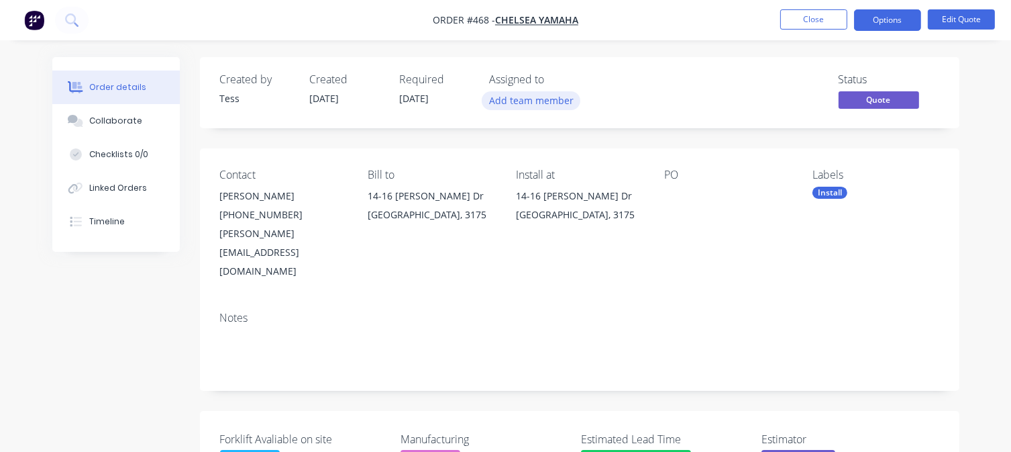
click at [548, 101] on button "Add team member" at bounding box center [531, 100] width 99 height 18
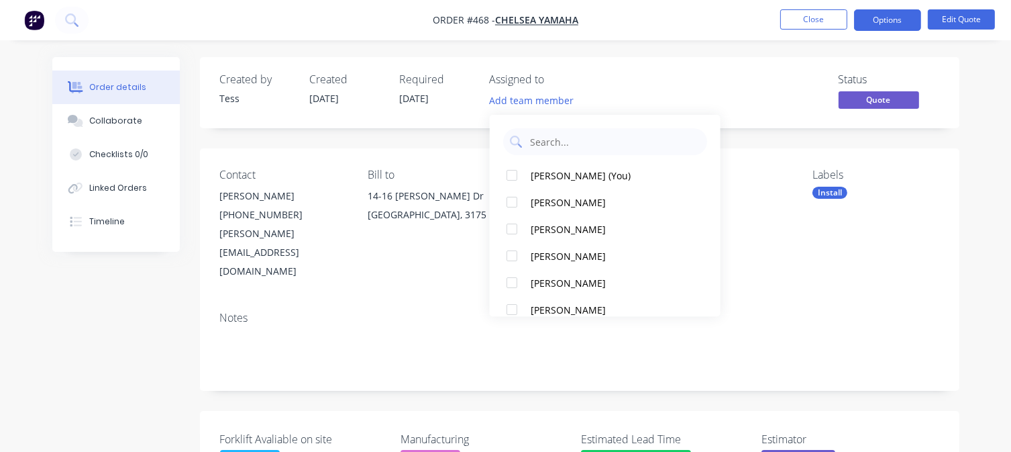
click at [537, 176] on div "[PERSON_NAME] (You)" at bounding box center [610, 175] width 158 height 14
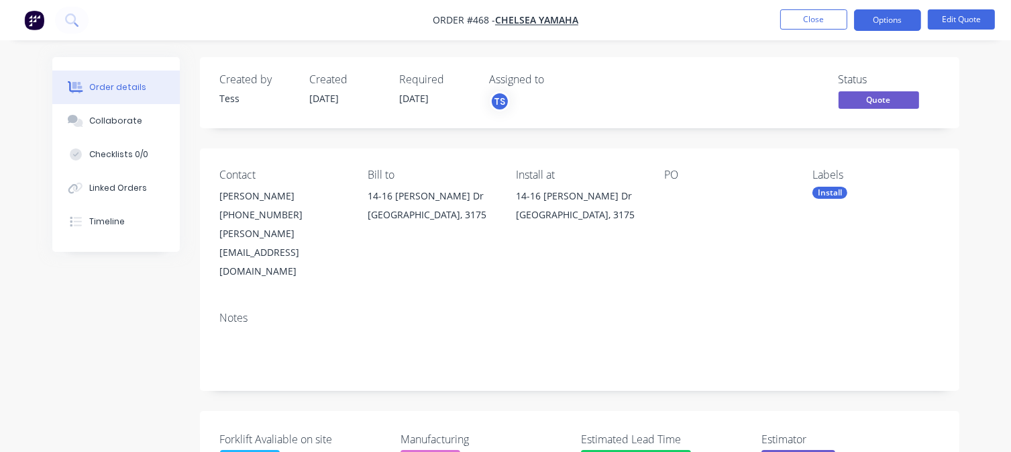
click at [600, 62] on div "Created by Tess Created [DATE] Required [DATE] Assigned to TS Status Quote" at bounding box center [580, 92] width 760 height 71
click at [883, 26] on button "Options" at bounding box center [887, 19] width 67 height 21
click at [893, 15] on button "Options" at bounding box center [887, 19] width 67 height 21
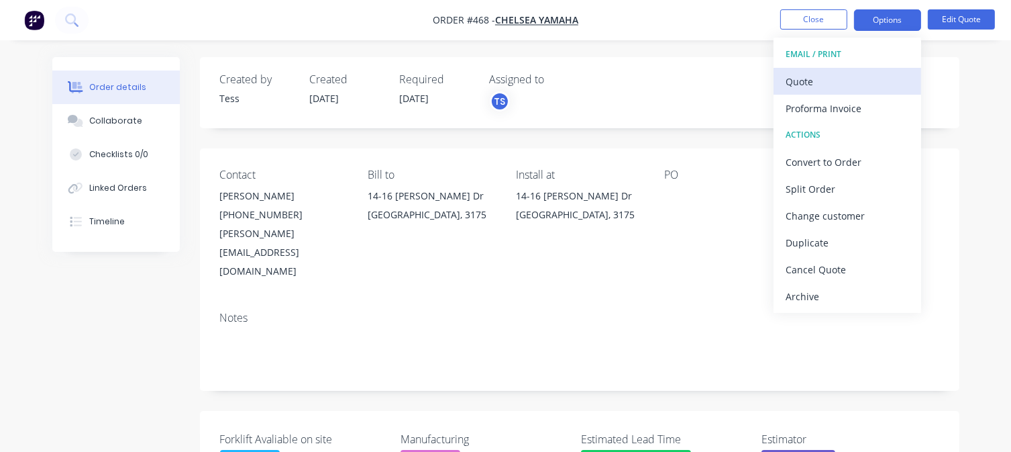
click at [805, 77] on div "Quote" at bounding box center [847, 81] width 123 height 19
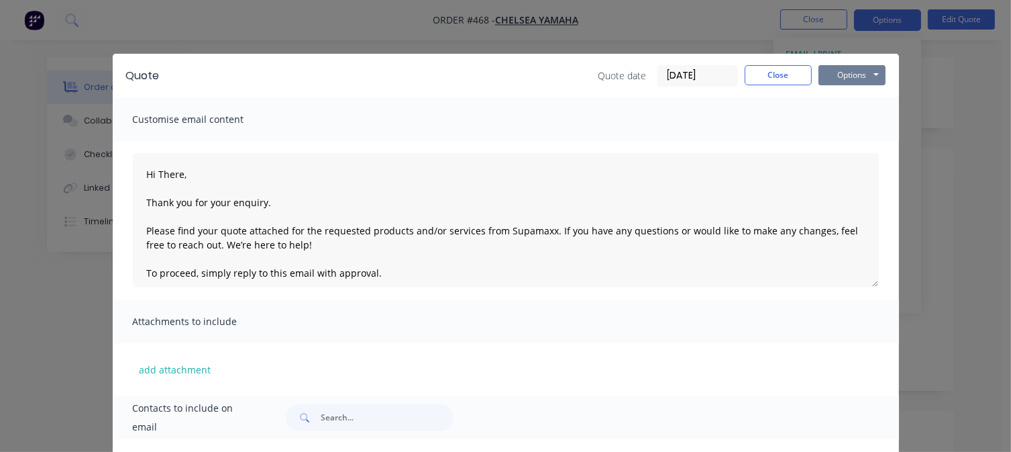
click at [846, 78] on button "Options" at bounding box center [852, 75] width 67 height 20
click at [850, 95] on button "Preview" at bounding box center [862, 99] width 86 height 22
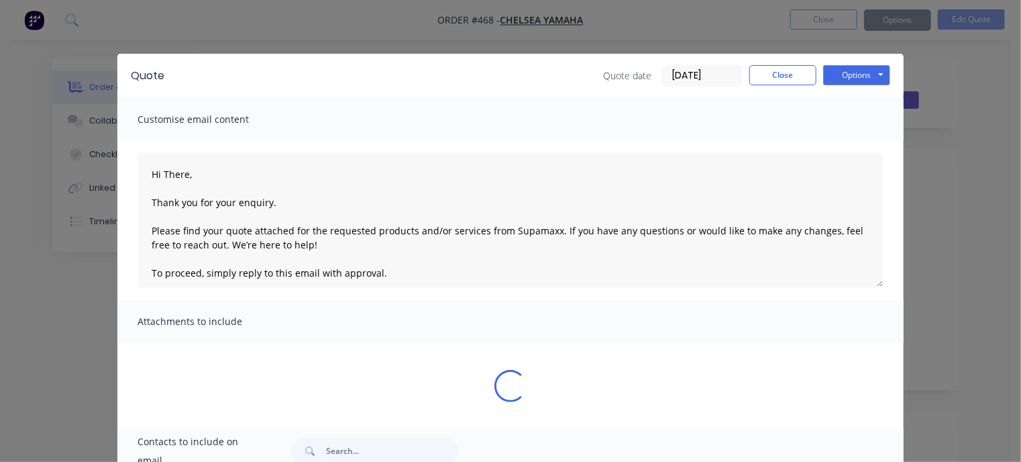
type textarea "Hi There, Thank you for your enquiry. Please find your quote attached for the r…"
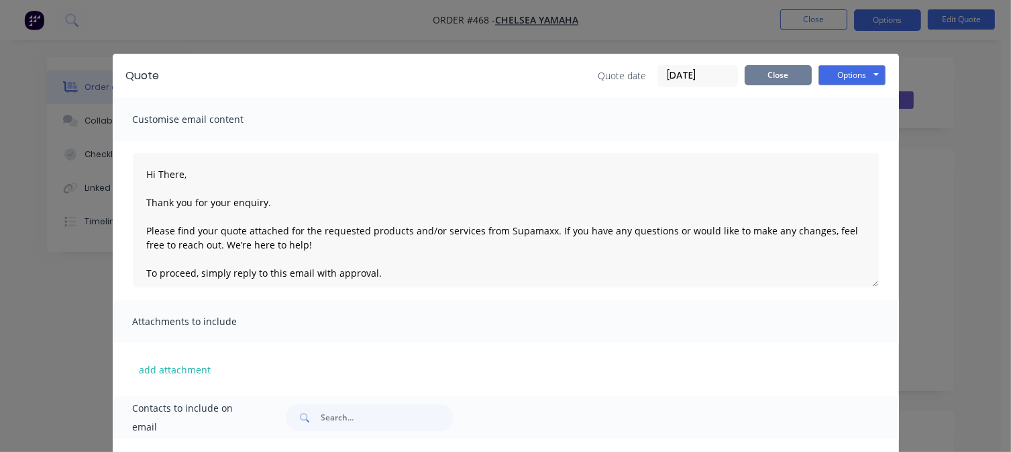
click at [797, 74] on button "Close" at bounding box center [778, 75] width 67 height 20
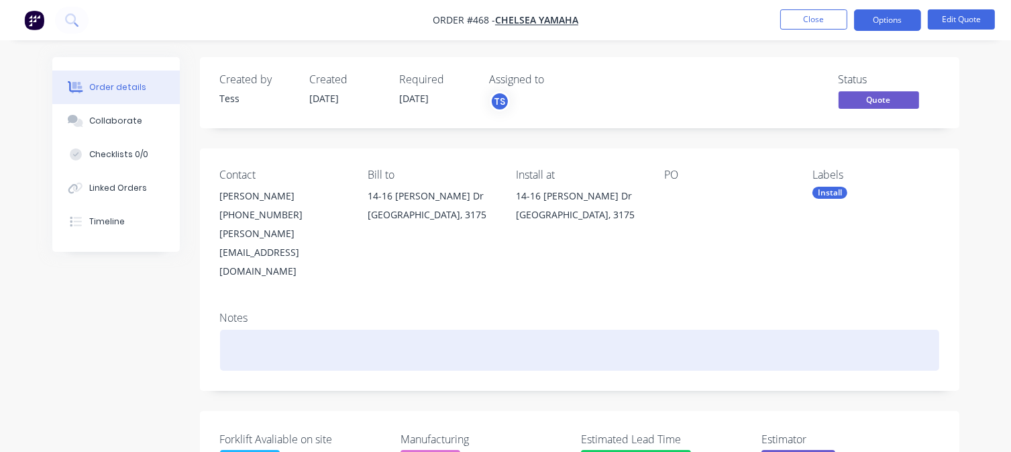
click at [258, 330] on div at bounding box center [579, 350] width 719 height 41
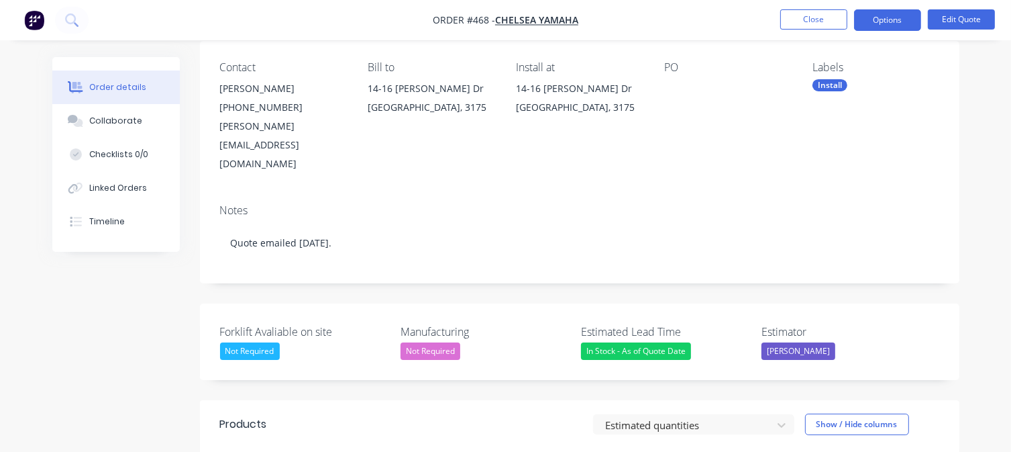
scroll to position [201, 0]
